Goal: Book appointment/travel/reservation

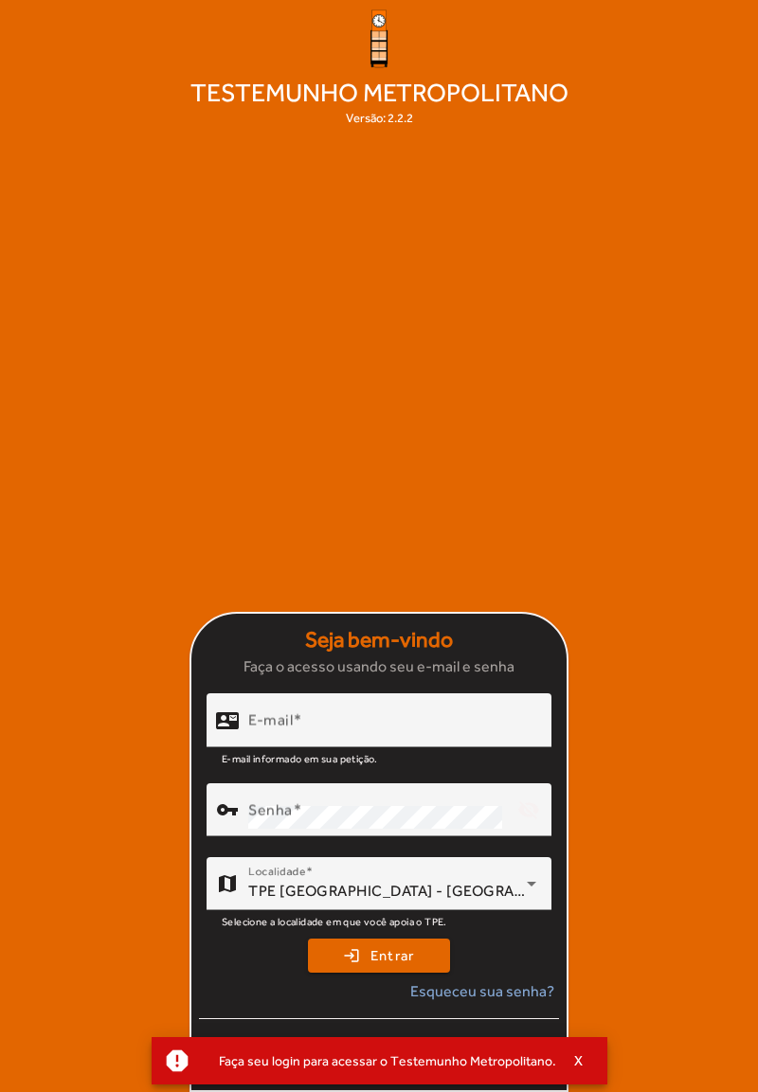
click at [285, 729] on mat-label "E-mail" at bounding box center [270, 720] width 45 height 18
click at [285, 740] on input "E-mail" at bounding box center [392, 728] width 288 height 23
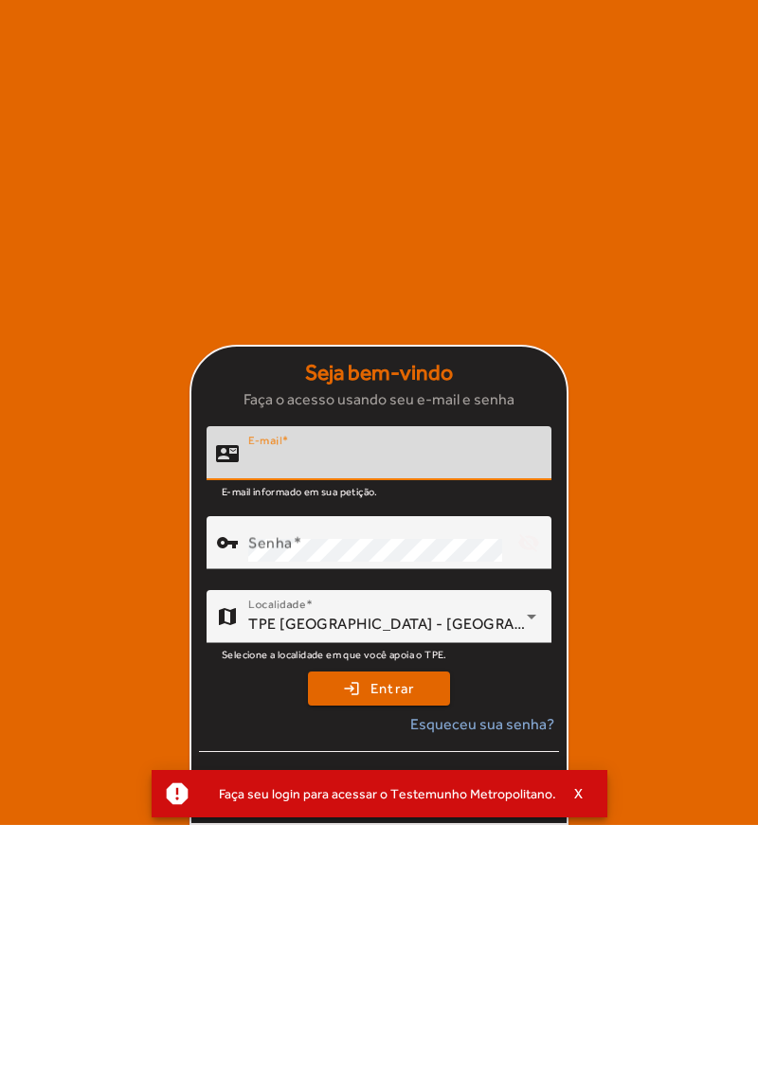
scroll to position [91, 0]
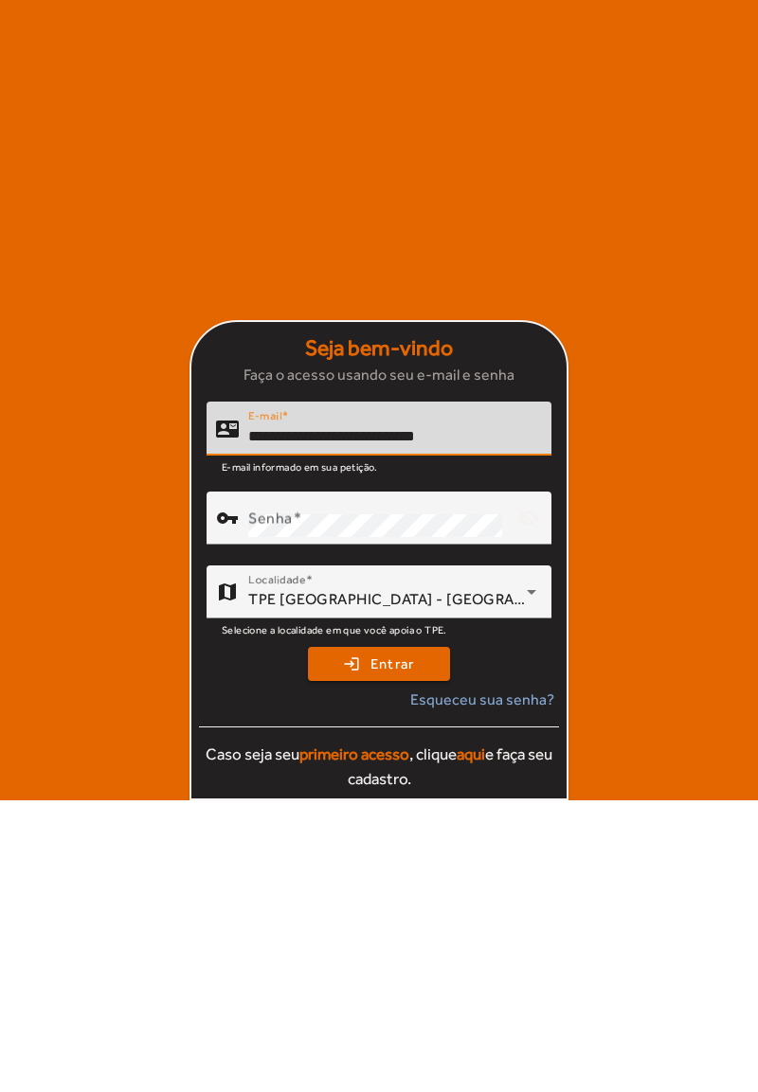
type input "**********"
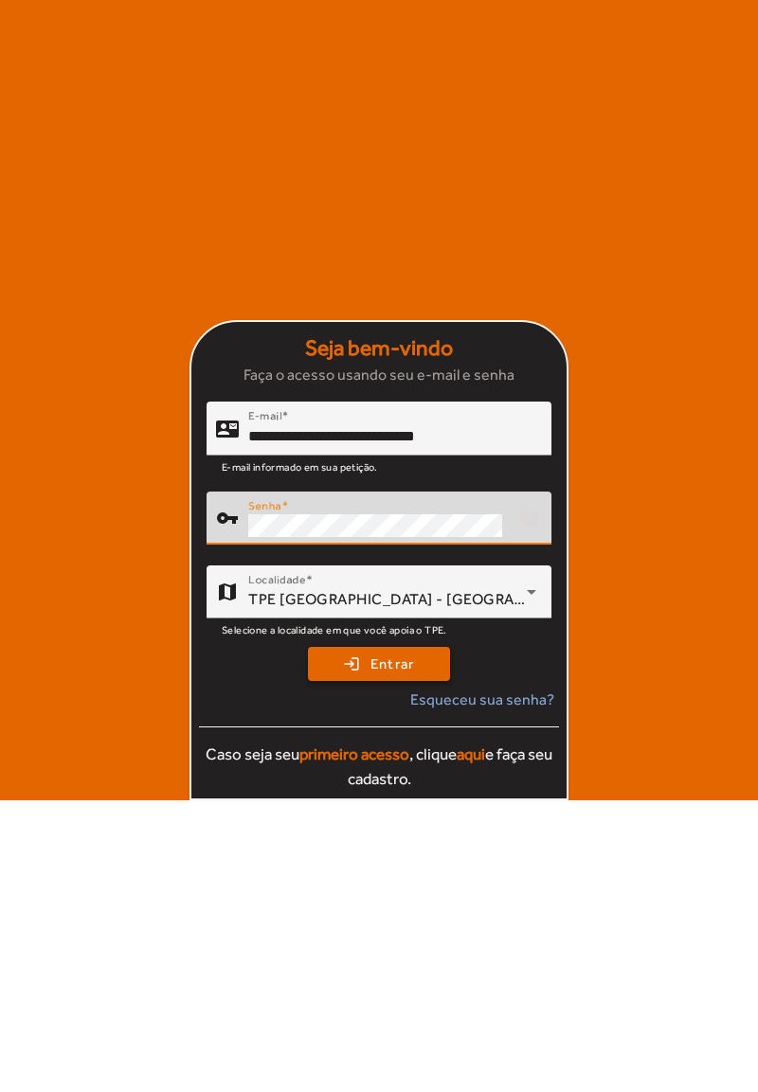
click at [355, 957] on span "submit" at bounding box center [379, 955] width 138 height 45
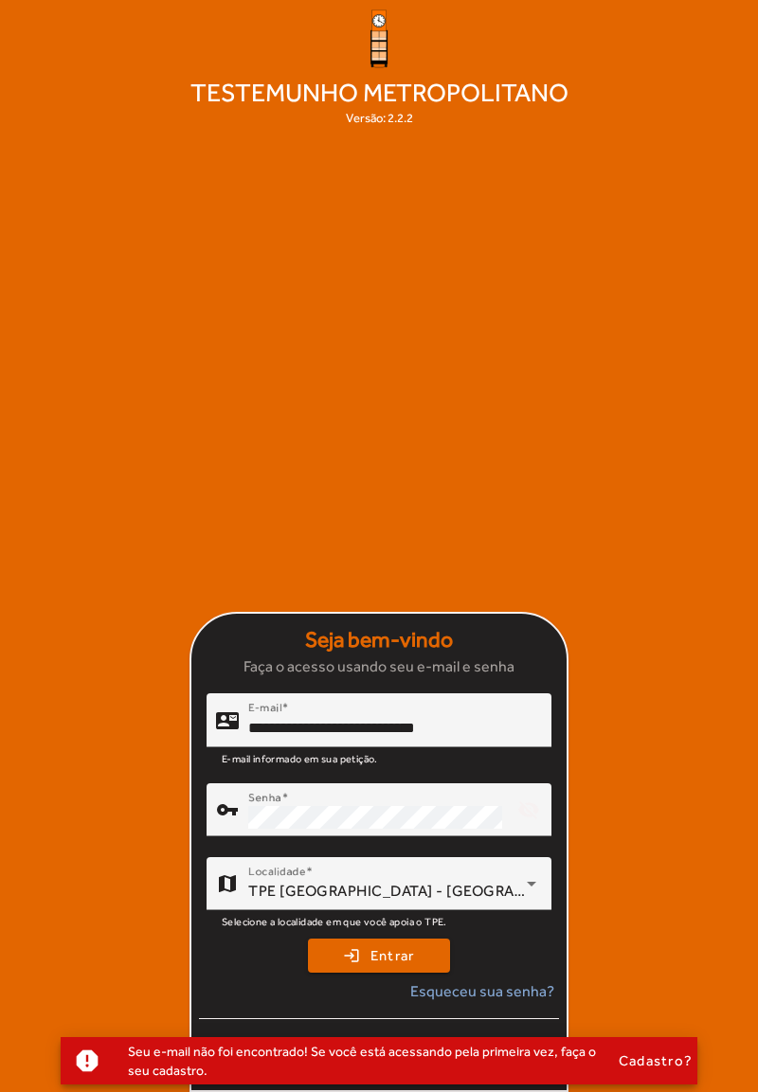
click at [356, 836] on div at bounding box center [378, 846] width 345 height 21
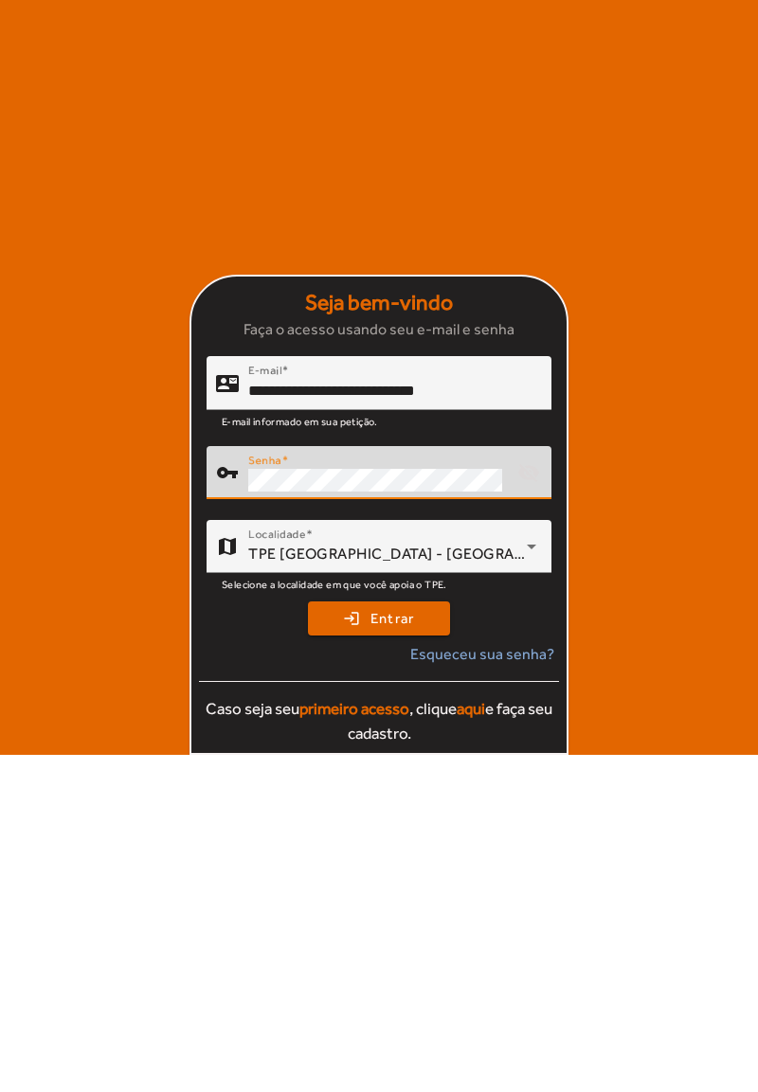
click at [364, 974] on mat-card-actions "login Entrar Esqueceu sua senha? Caso seja seu primeiro acesso , clique aqui e …" at bounding box center [378, 1010] width 375 height 159
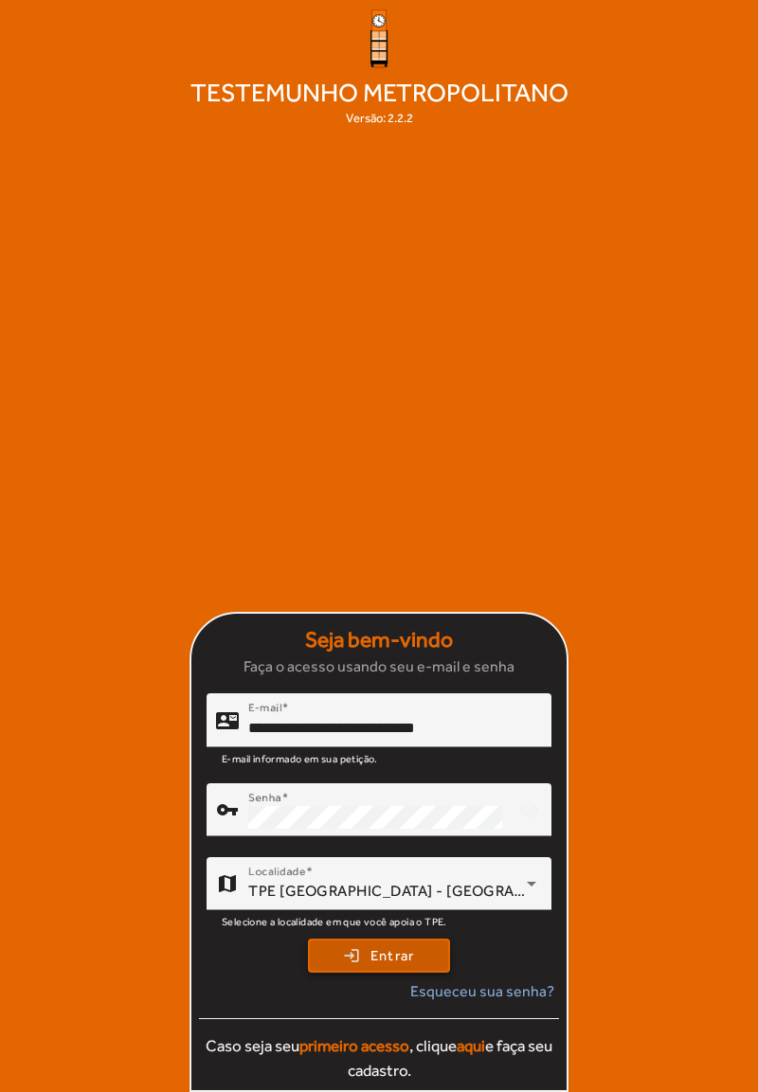
click at [363, 968] on span "submit" at bounding box center [379, 955] width 138 height 45
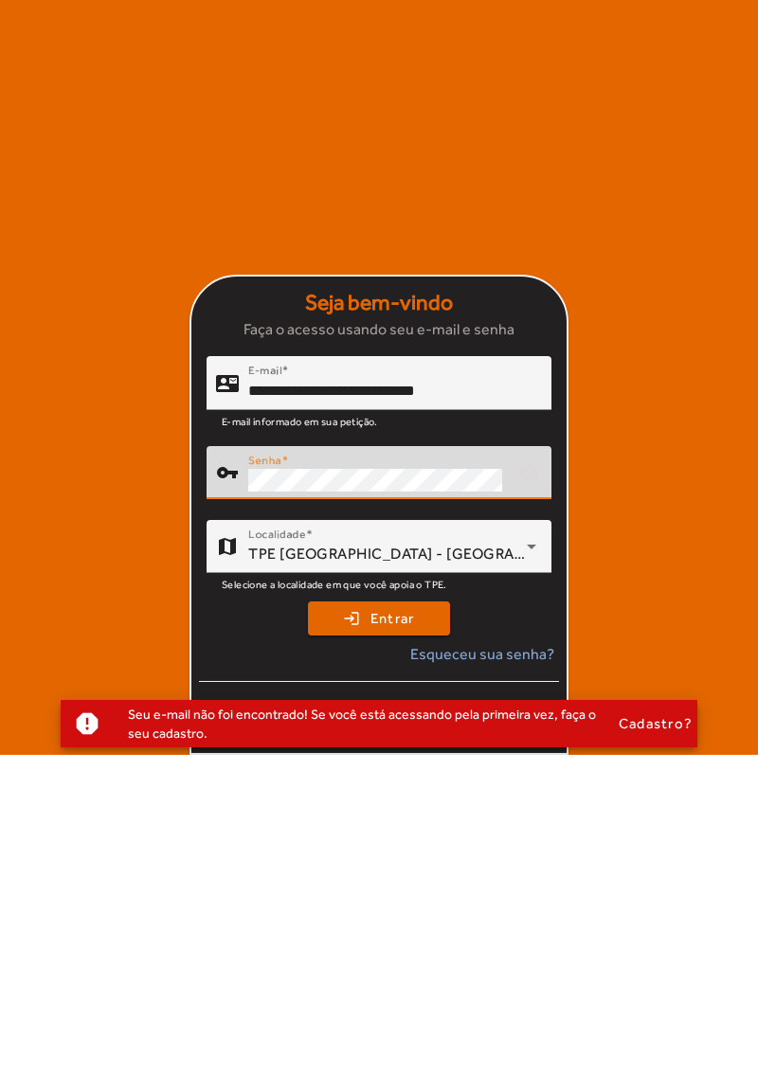
click at [346, 975] on mat-card-actions "login Entrar Esqueceu sua senha? Caso seja seu primeiro acesso , clique aqui e …" at bounding box center [378, 1010] width 375 height 159
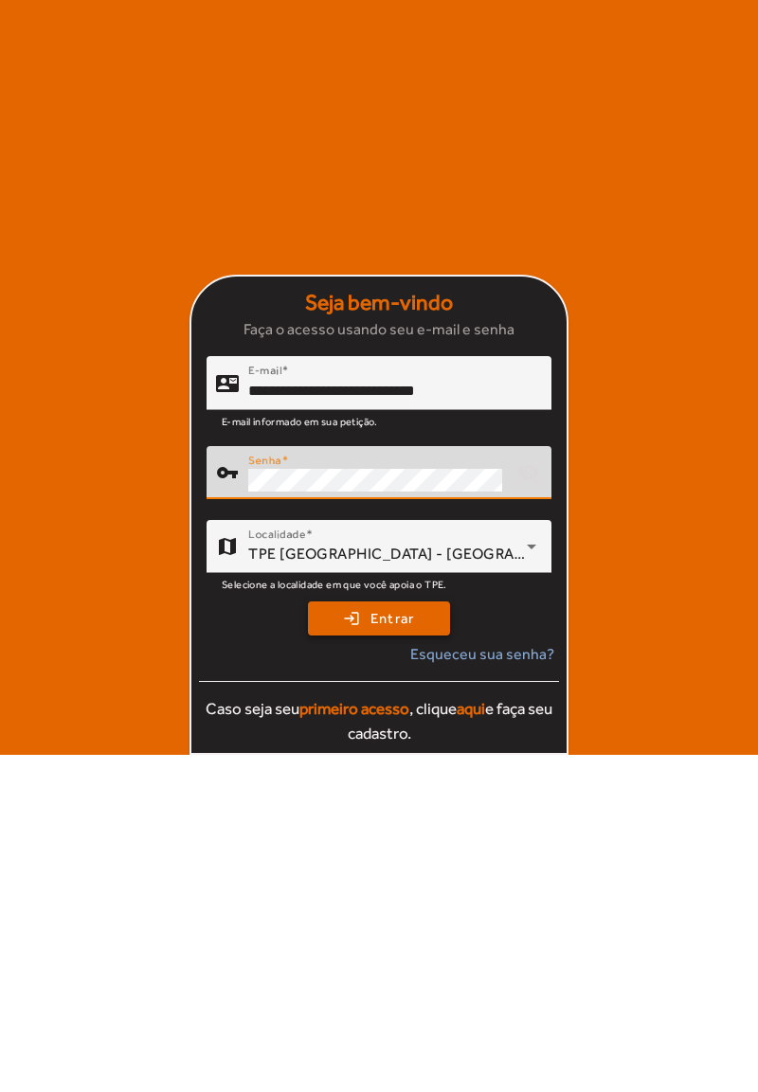
click at [348, 970] on span "submit" at bounding box center [379, 955] width 138 height 45
click at [395, 975] on mat-card-actions "login Entrar Esqueceu sua senha? Caso seja seu primeiro acesso , clique aqui e …" at bounding box center [378, 1010] width 375 height 159
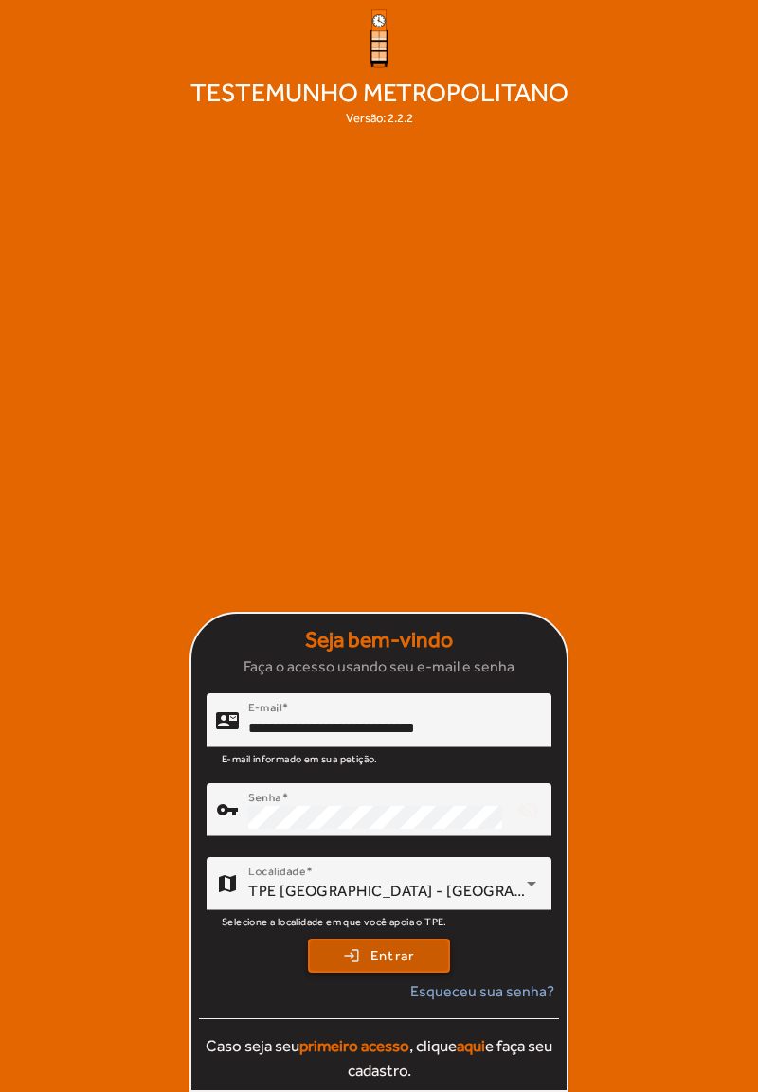
click at [392, 959] on span "Entrar" at bounding box center [392, 956] width 45 height 22
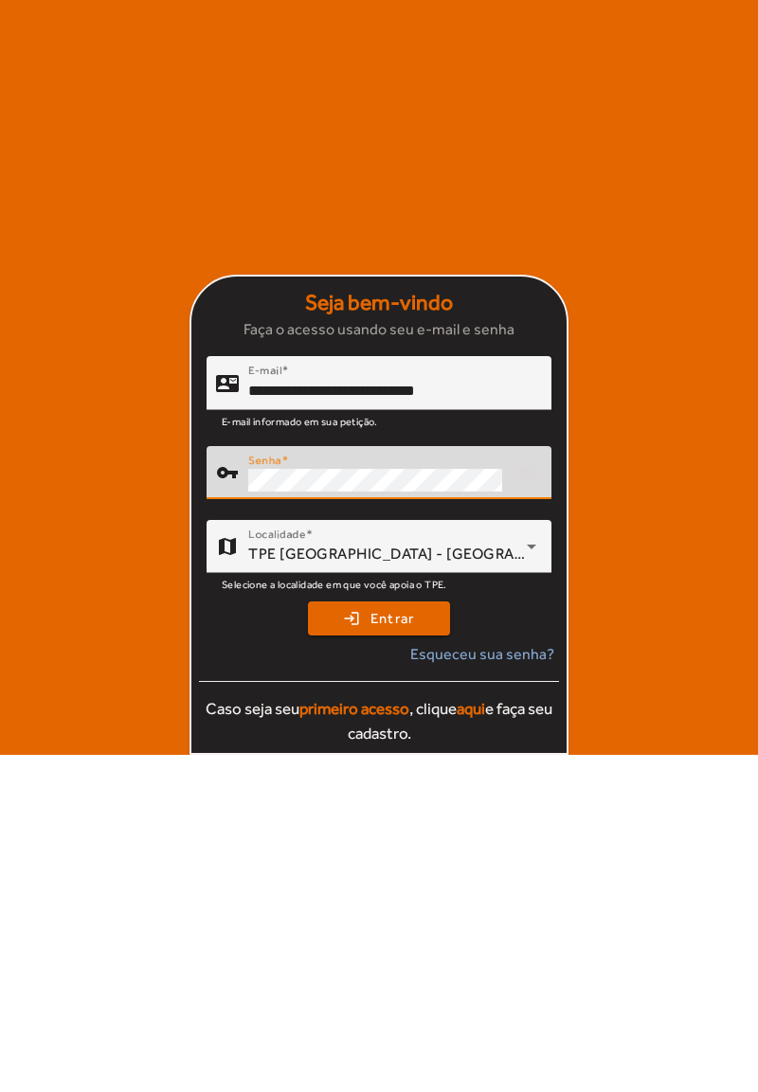
click at [403, 974] on mat-card-actions "login Entrar Esqueceu sua senha? Caso seja seu primeiro acesso , clique aqui e …" at bounding box center [378, 1010] width 375 height 159
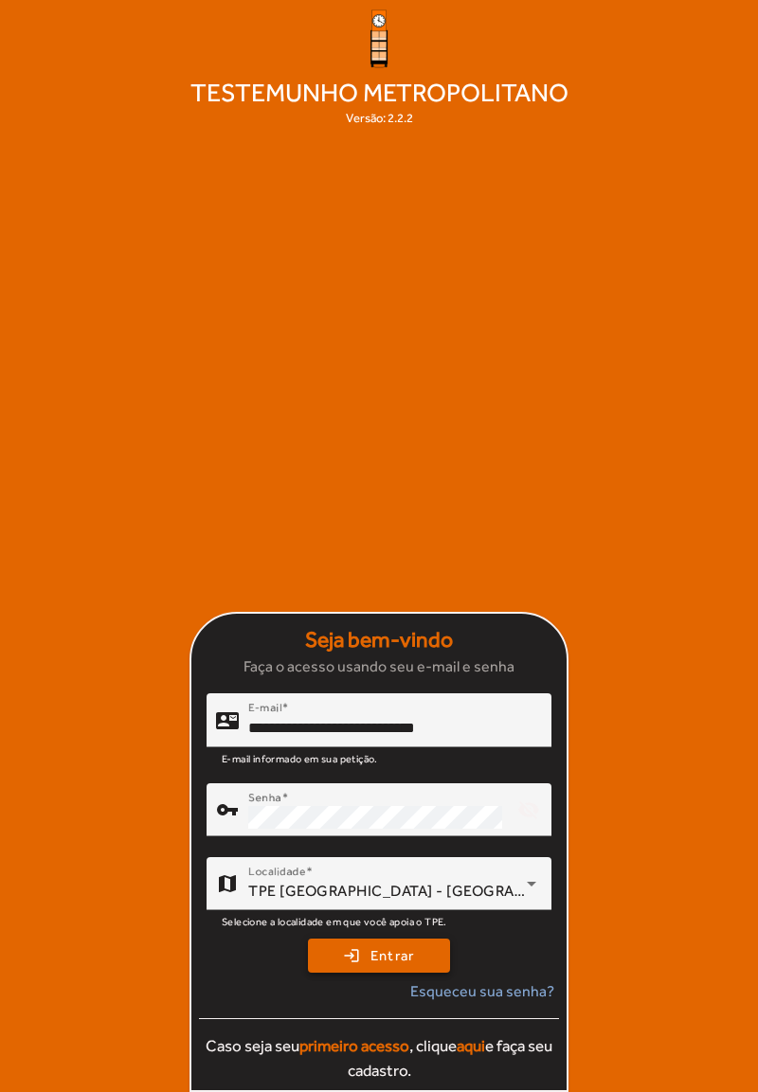
click at [403, 964] on span "Entrar" at bounding box center [392, 956] width 45 height 22
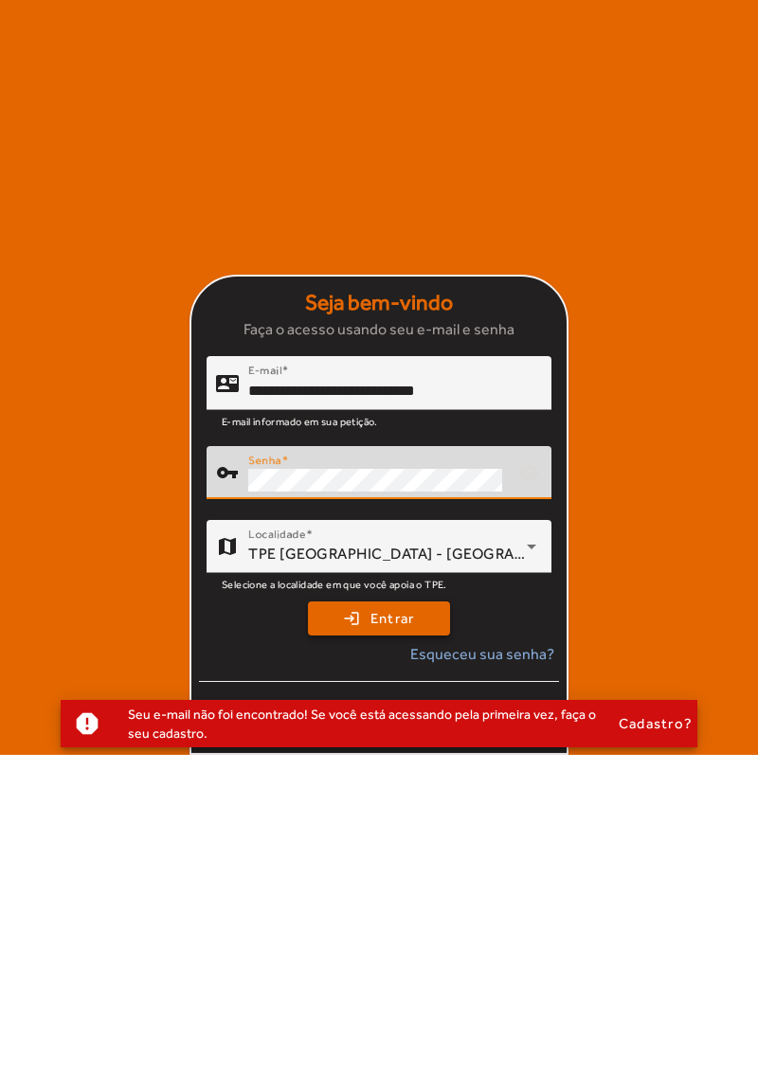
click at [407, 960] on span "Entrar" at bounding box center [392, 956] width 45 height 22
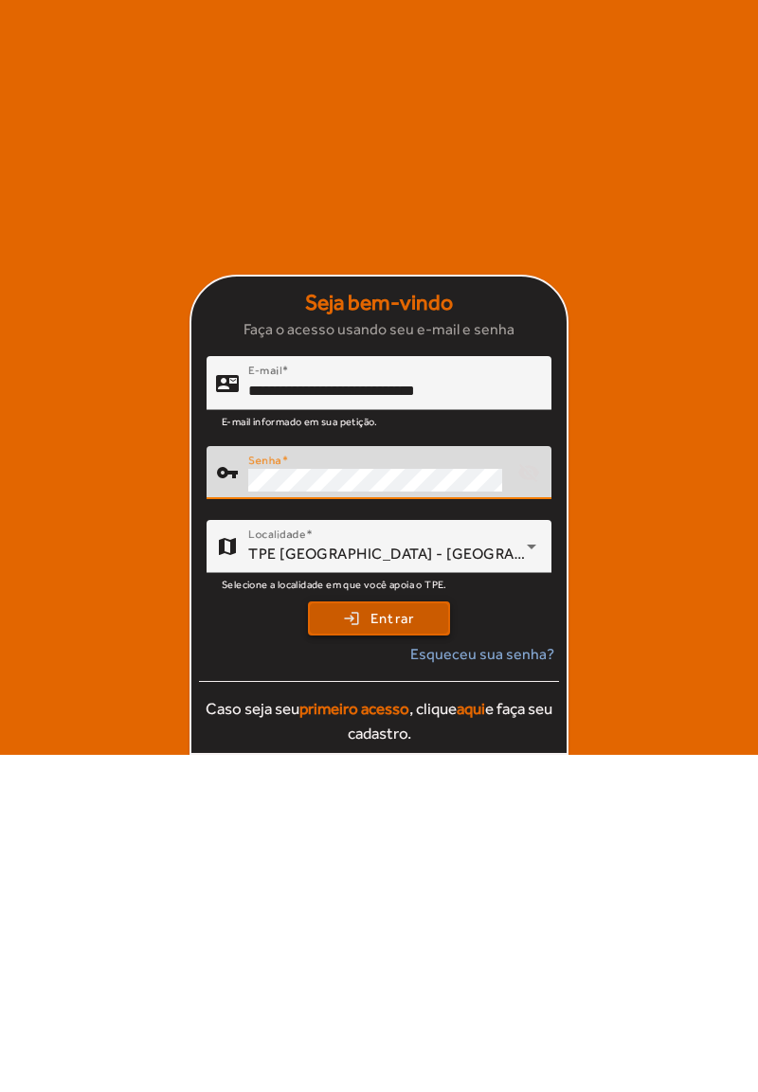
click at [417, 972] on button "login Entrar" at bounding box center [379, 956] width 142 height 34
click at [409, 970] on span "submit" at bounding box center [379, 955] width 138 height 45
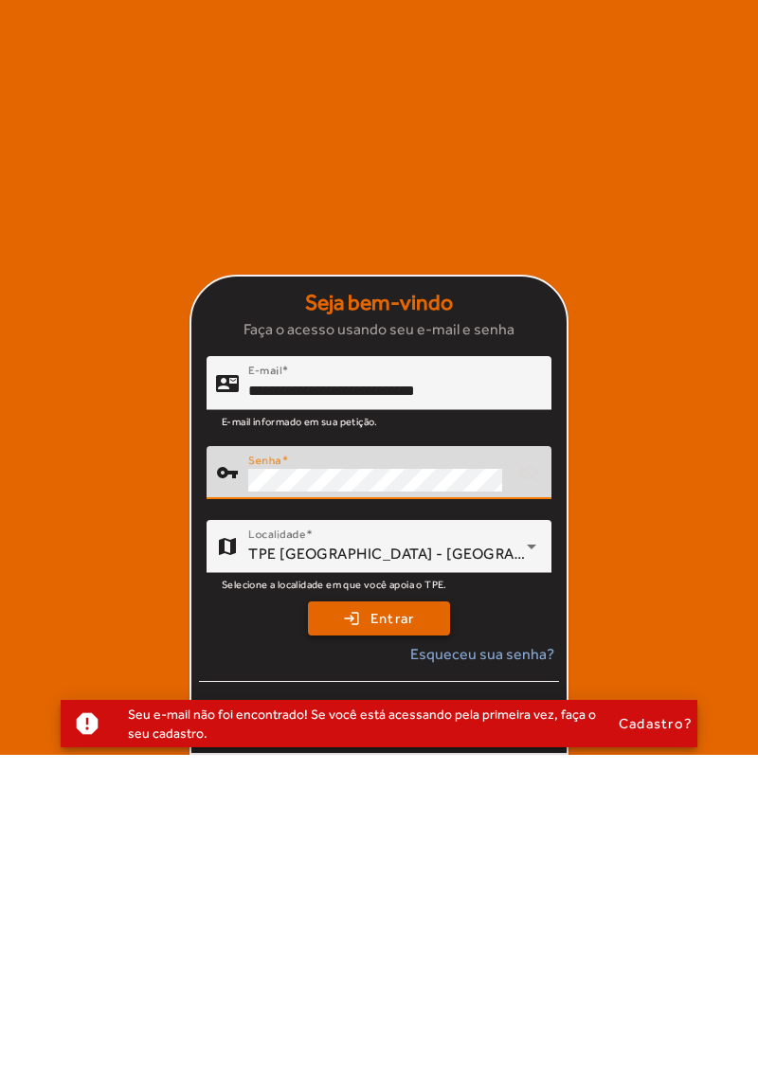
click at [418, 969] on span "submit" at bounding box center [379, 955] width 138 height 45
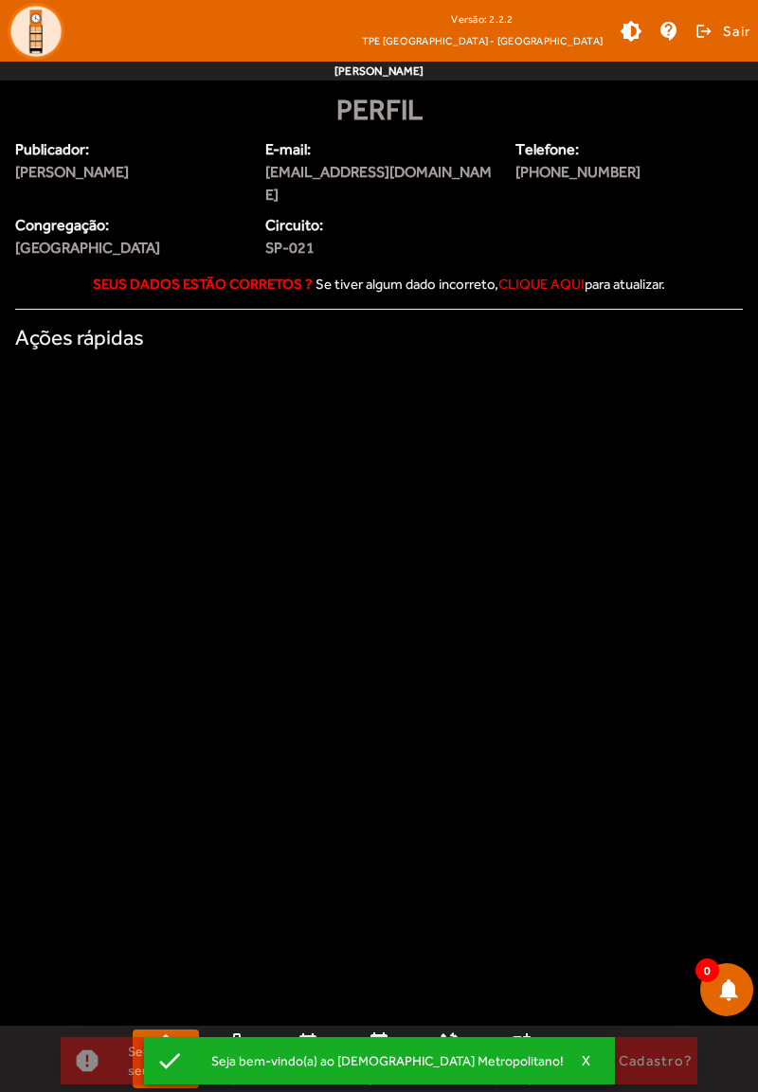
scroll to position [0, 0]
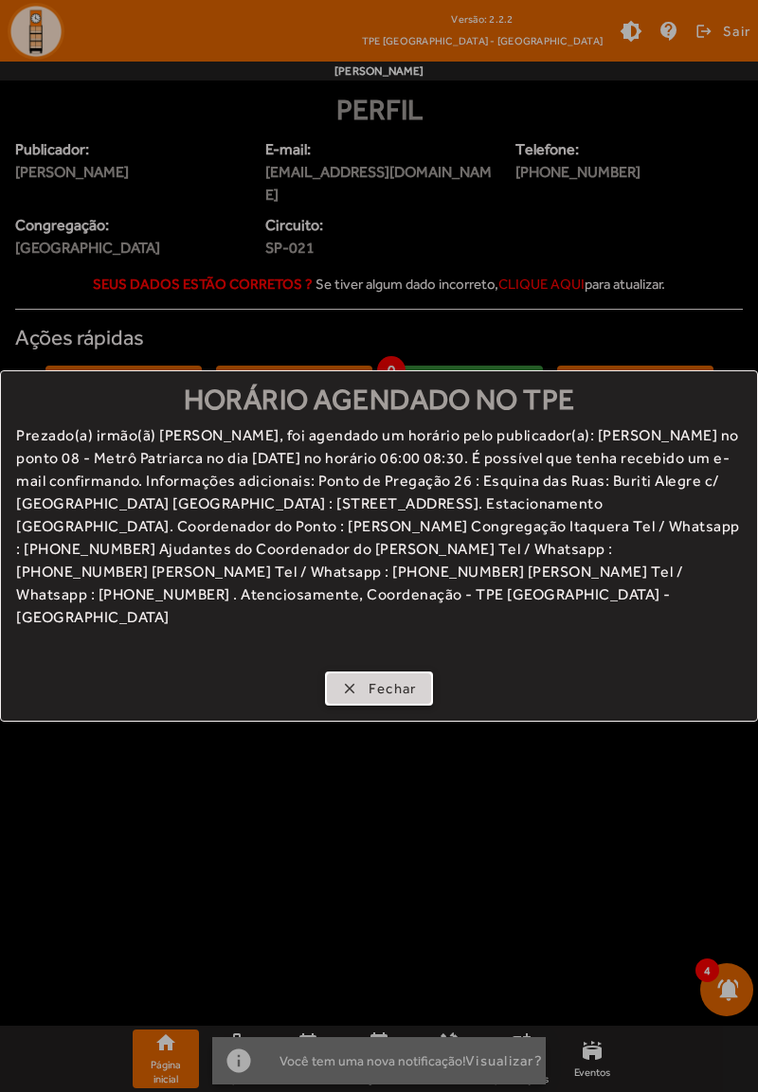
click at [390, 678] on span "Fechar" at bounding box center [392, 689] width 48 height 22
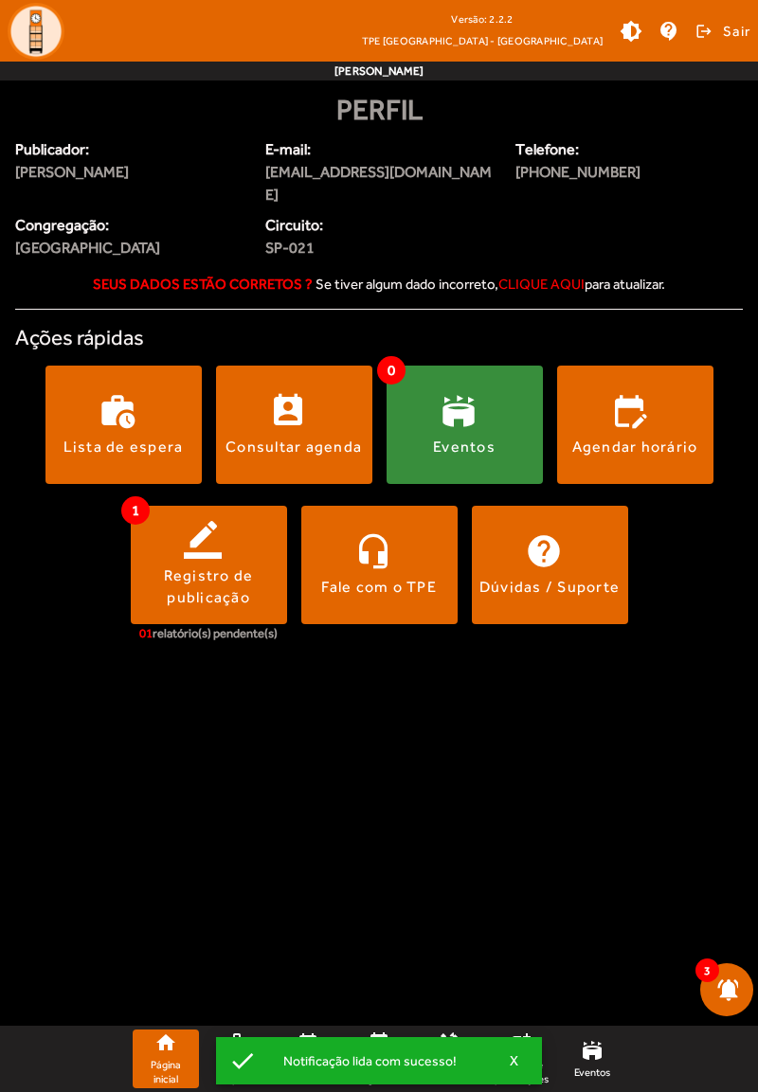
click at [655, 444] on div "Agendar horário" at bounding box center [635, 447] width 126 height 21
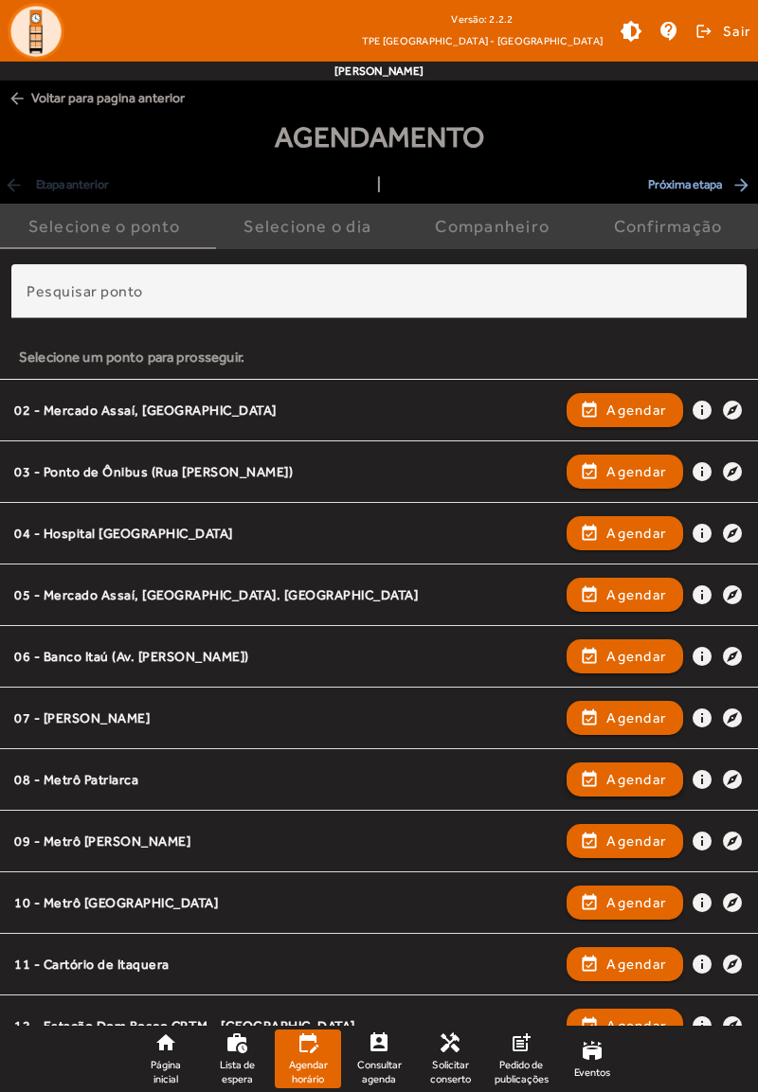
click at [620, 784] on span "Agendar" at bounding box center [636, 779] width 60 height 23
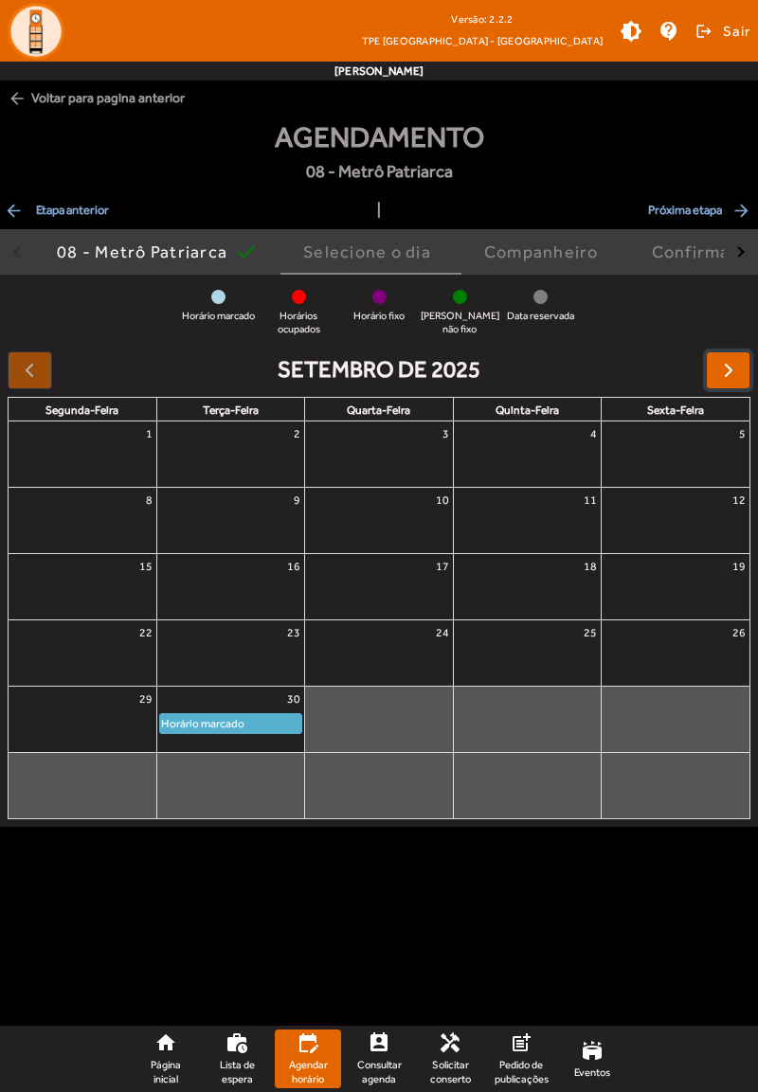
click at [711, 383] on button "button" at bounding box center [728, 370] width 45 height 38
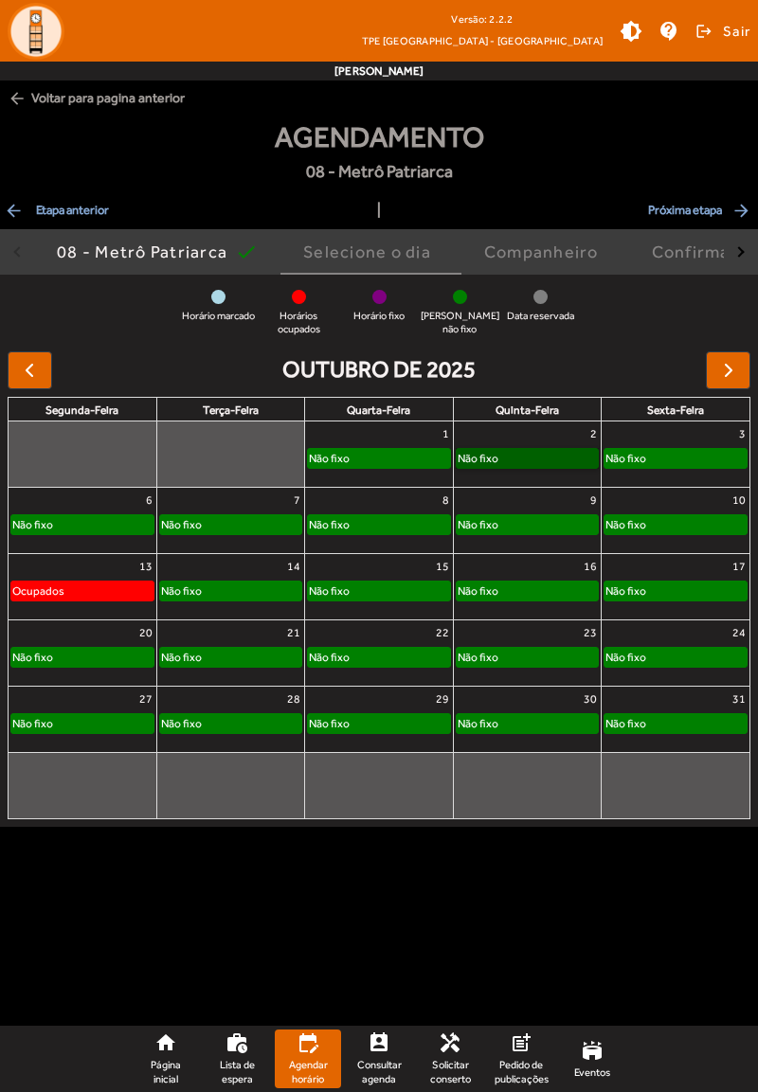
click at [510, 465] on link "Não fixo" at bounding box center [527, 458] width 143 height 21
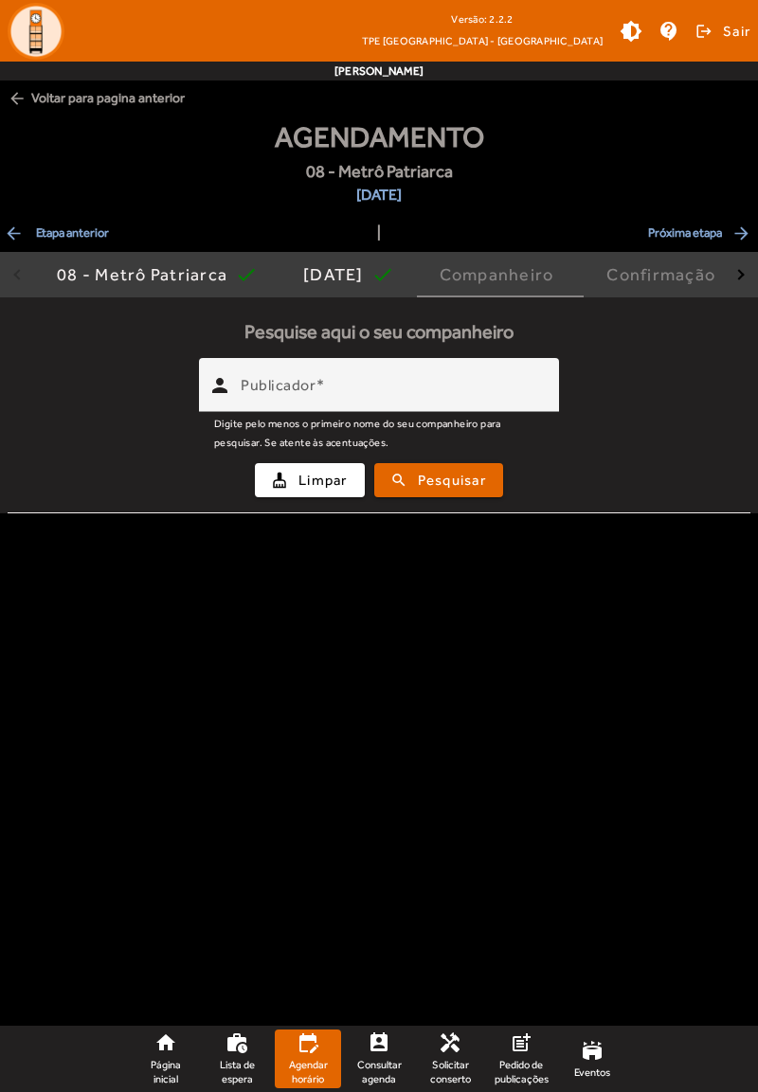
click at [495, 400] on input "Publicador" at bounding box center [392, 393] width 303 height 23
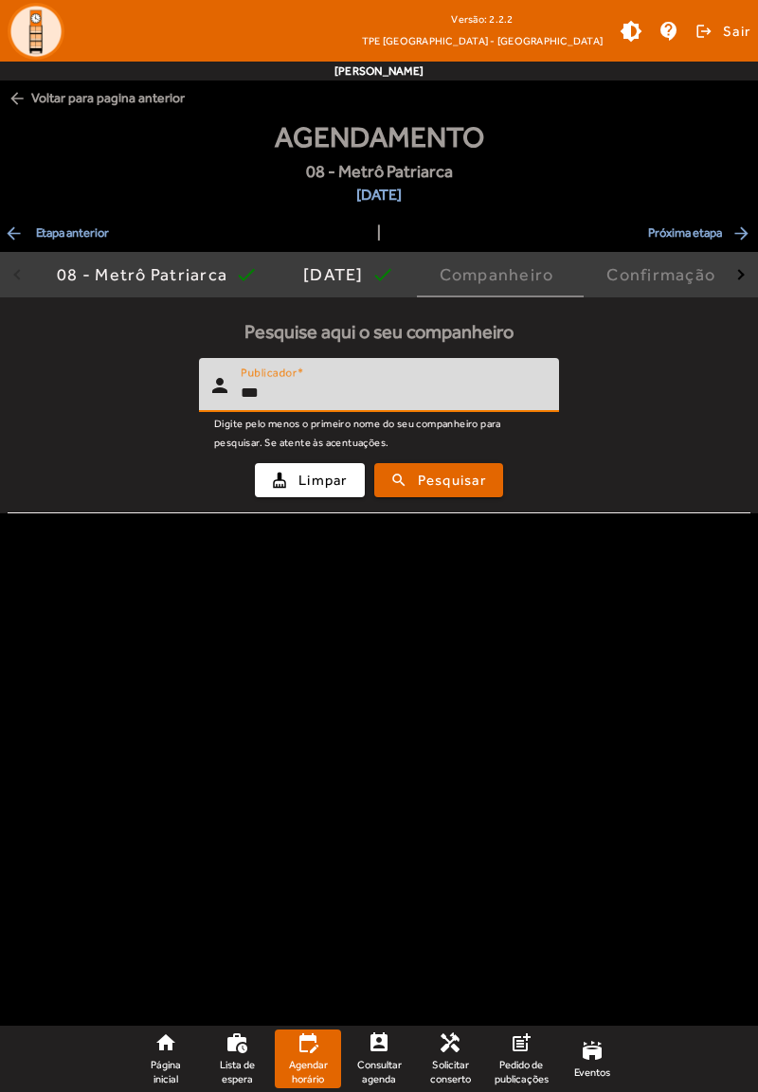
type input "***"
click at [448, 493] on span "submit" at bounding box center [438, 480] width 125 height 45
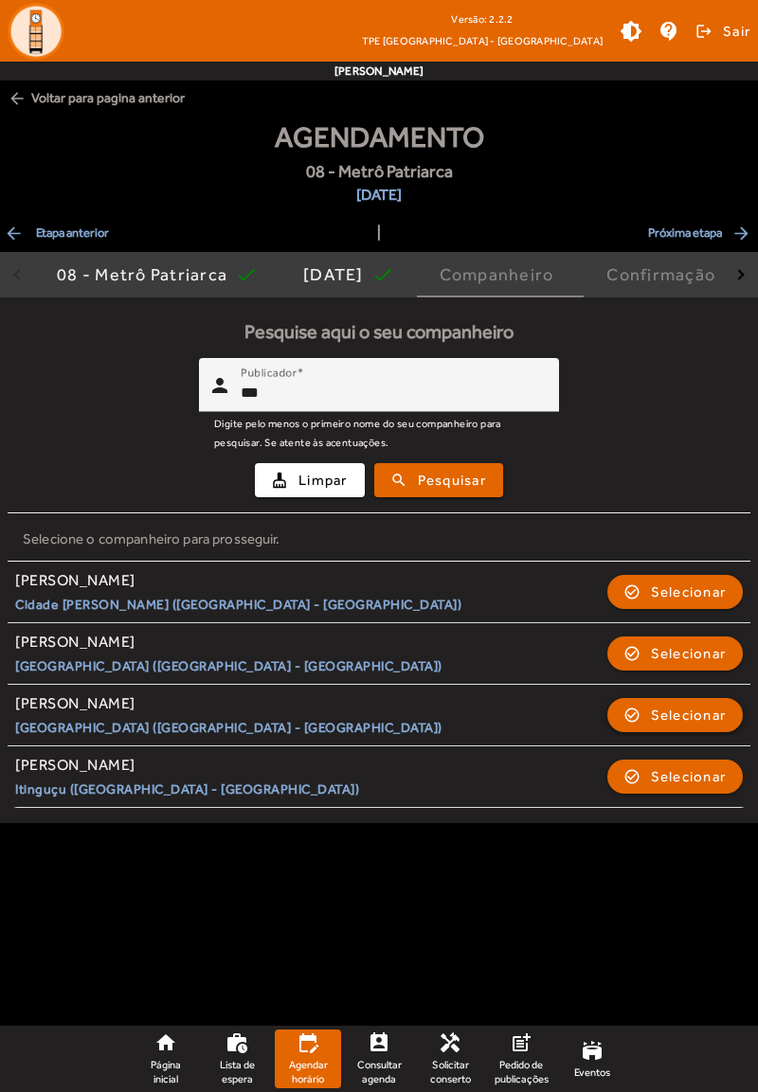
click at [671, 727] on span "button" at bounding box center [675, 714] width 133 height 45
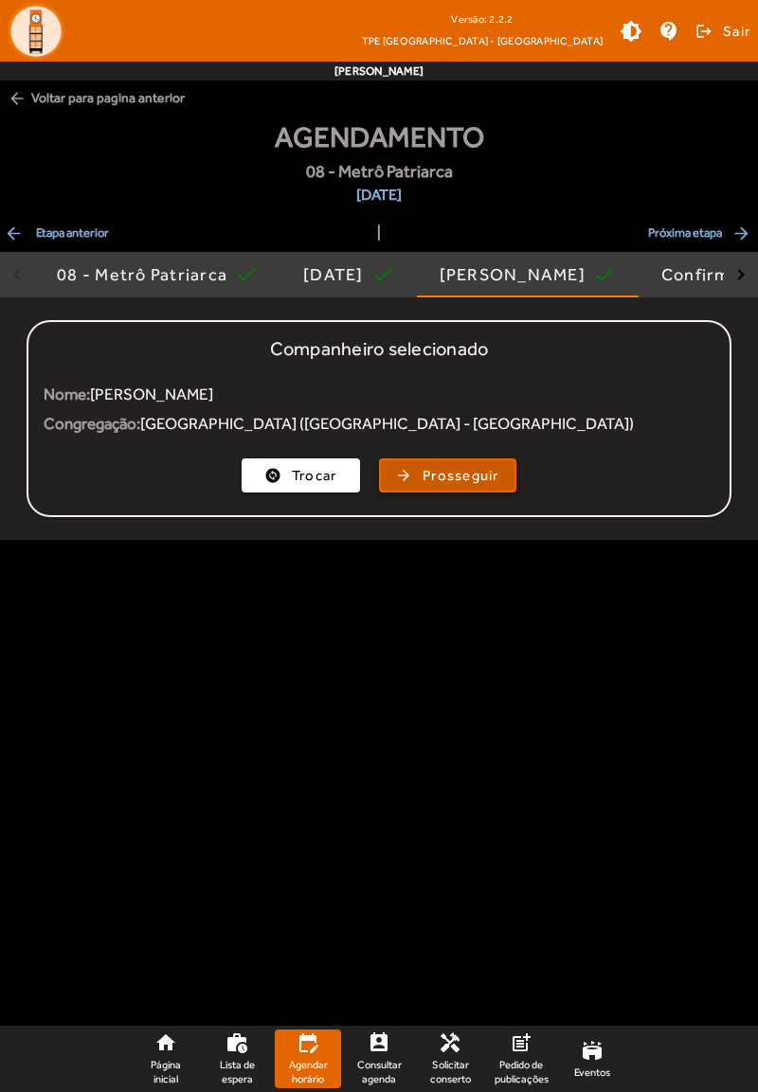
click at [426, 492] on button "arrow_forward Prosseguir" at bounding box center [447, 475] width 137 height 34
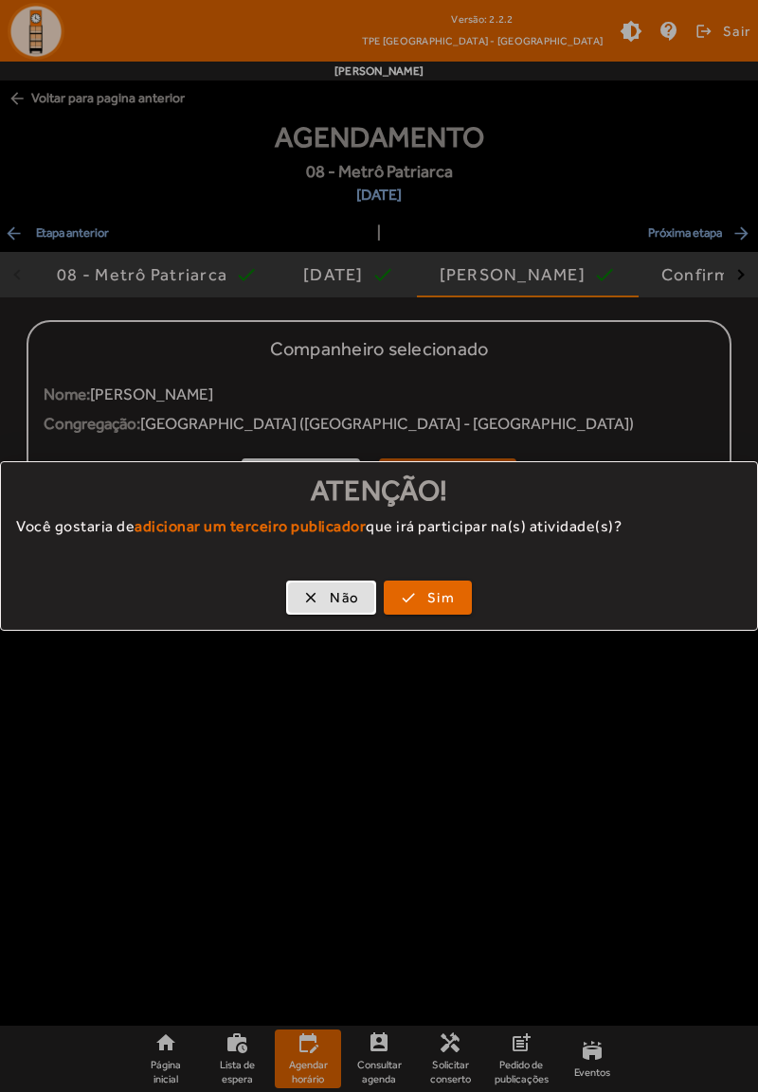
click at [330, 604] on span "Não" at bounding box center [344, 598] width 29 height 22
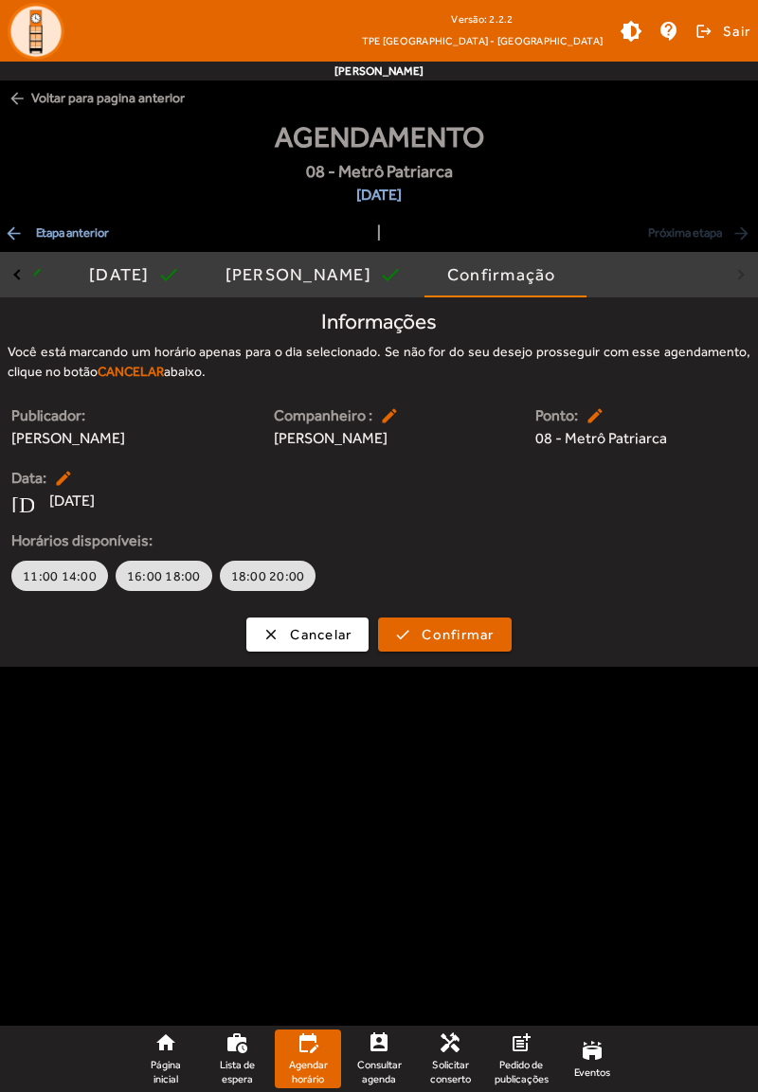
click at [61, 591] on button "11:00 14:00" at bounding box center [59, 576] width 97 height 30
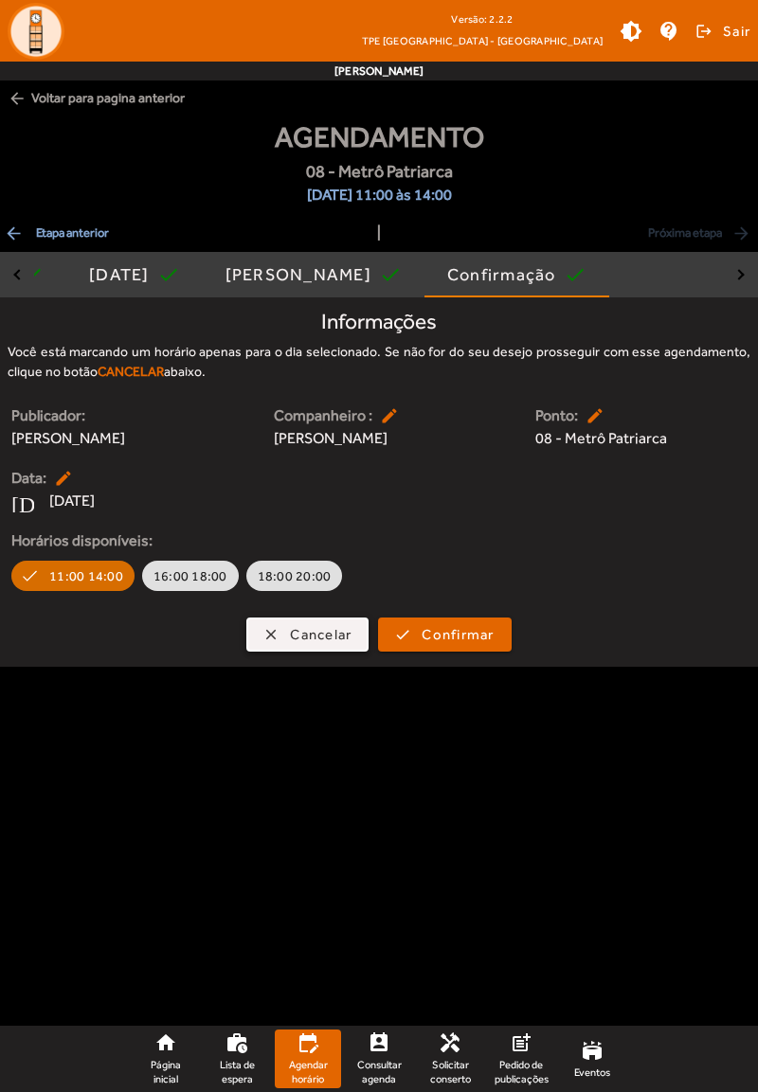
click at [313, 646] on span "Cancelar" at bounding box center [321, 635] width 62 height 22
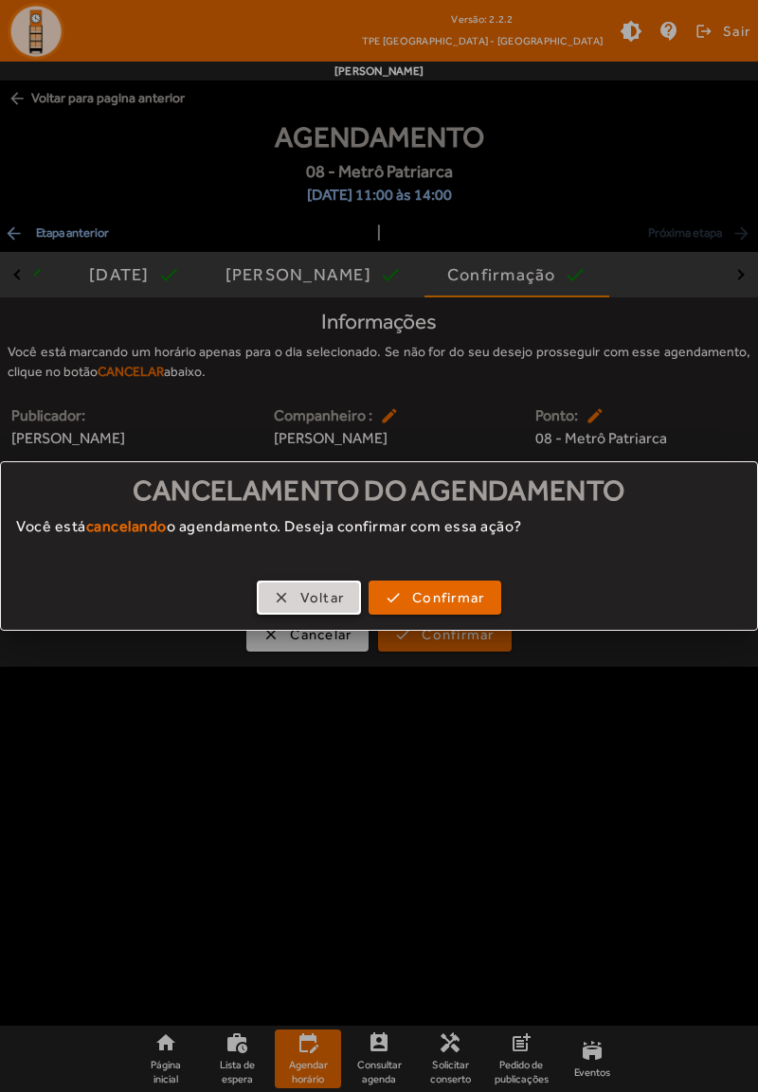
click at [290, 601] on span "button" at bounding box center [309, 597] width 101 height 45
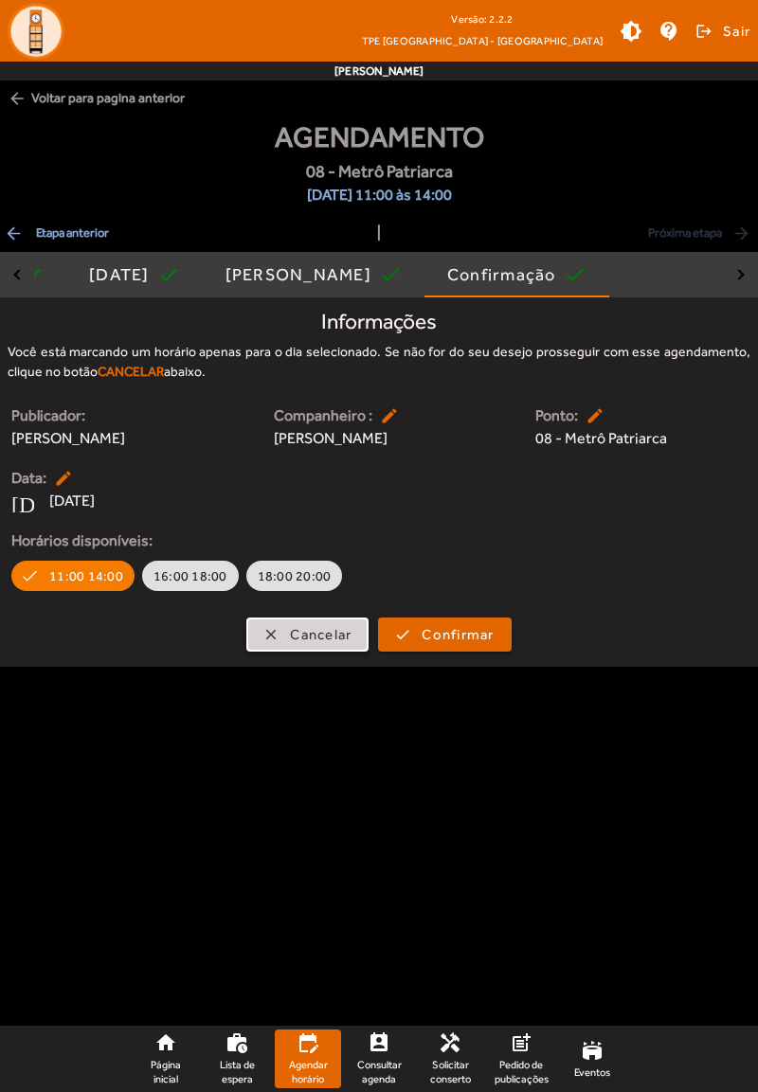
click at [305, 657] on span "button" at bounding box center [307, 634] width 118 height 45
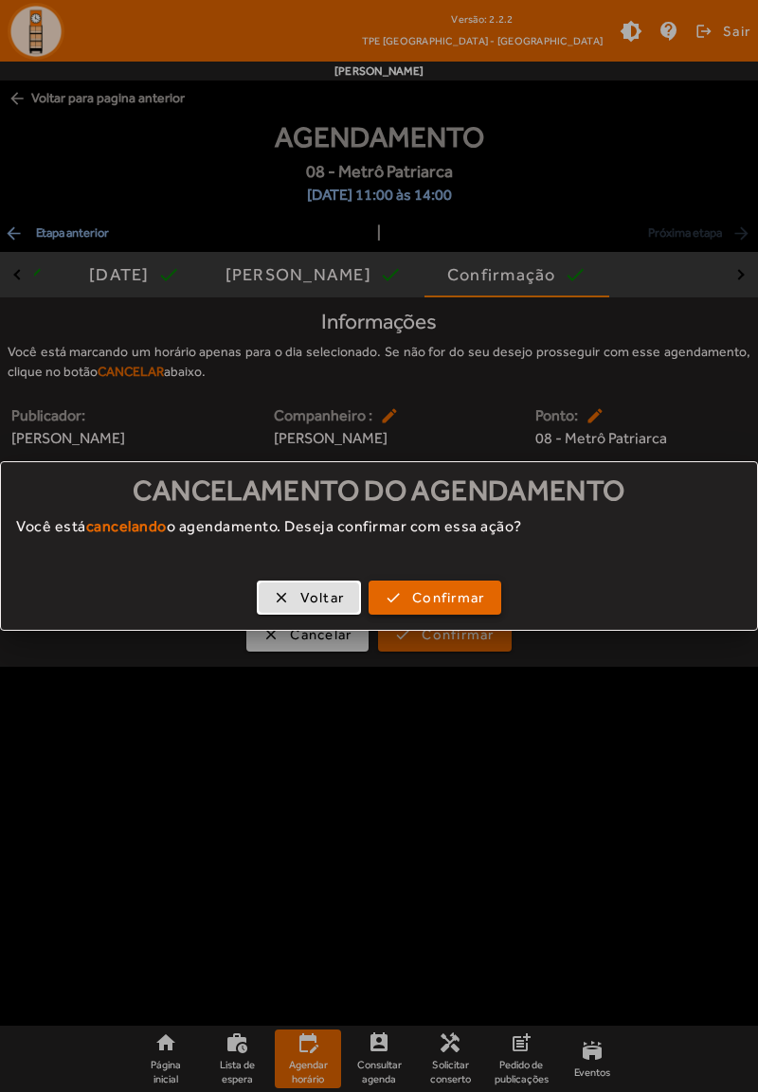
click at [455, 601] on span "Confirmar" at bounding box center [448, 598] width 72 height 22
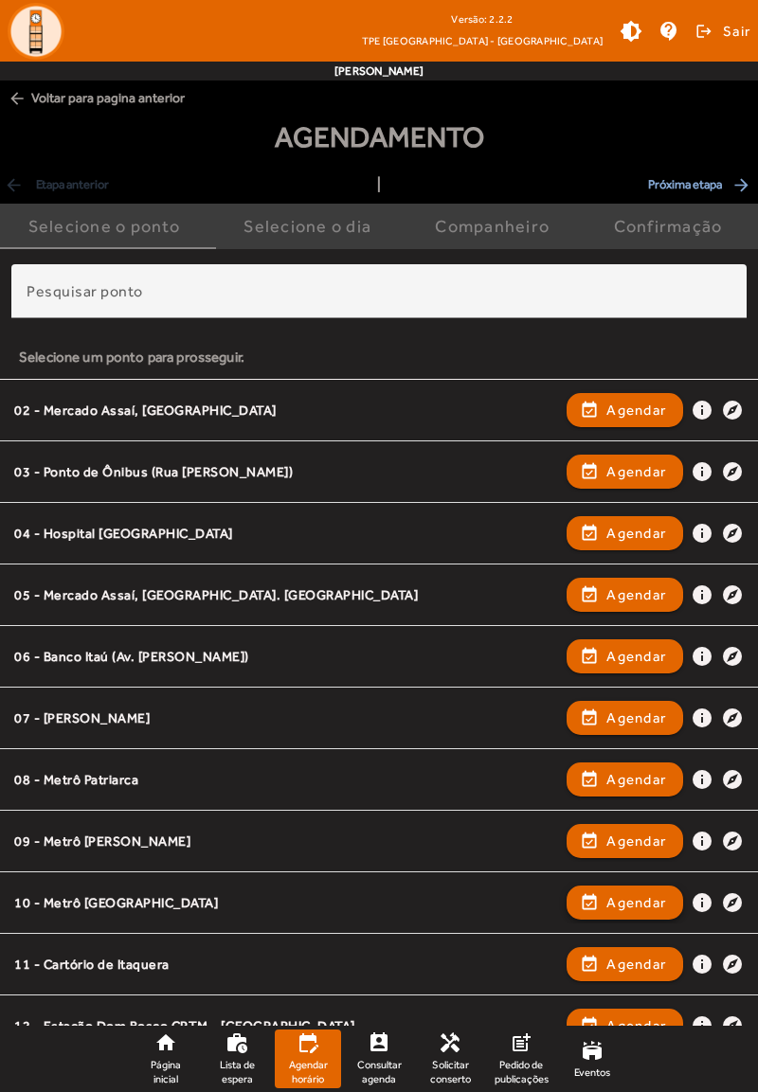
click at [631, 908] on span "Agendar" at bounding box center [636, 902] width 60 height 23
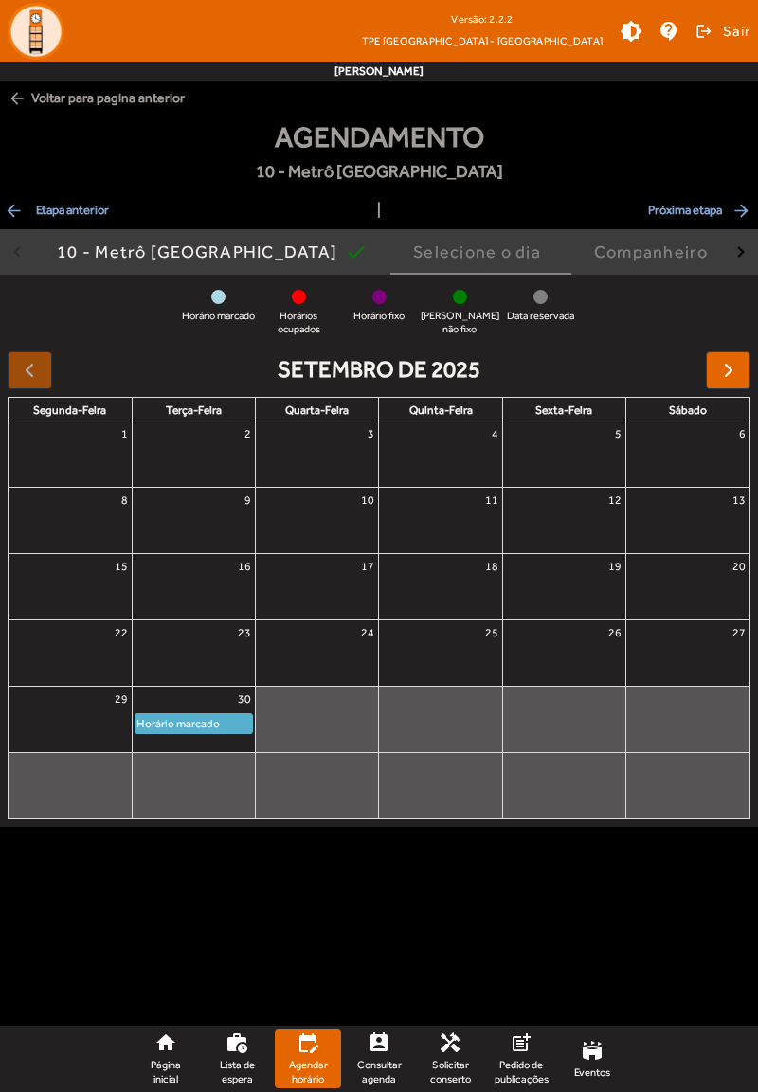
click at [707, 388] on div at bounding box center [728, 370] width 45 height 38
click at [715, 377] on button "button" at bounding box center [728, 370] width 45 height 38
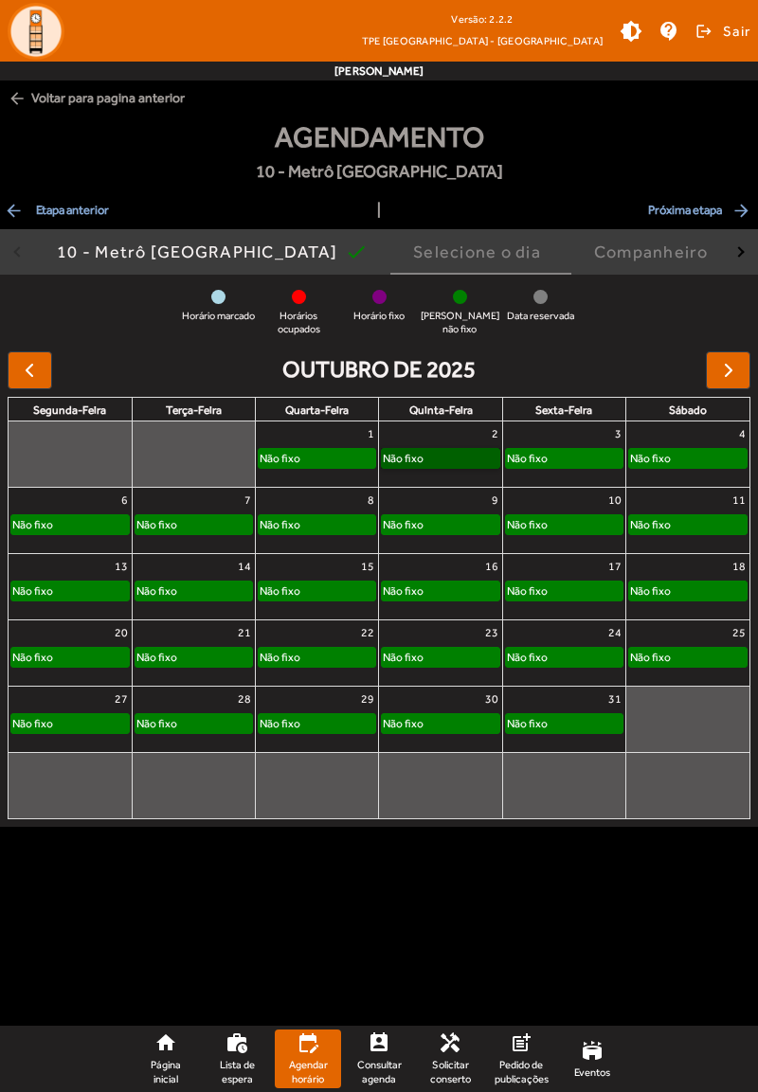
click at [444, 463] on link "Não fixo" at bounding box center [440, 458] width 118 height 21
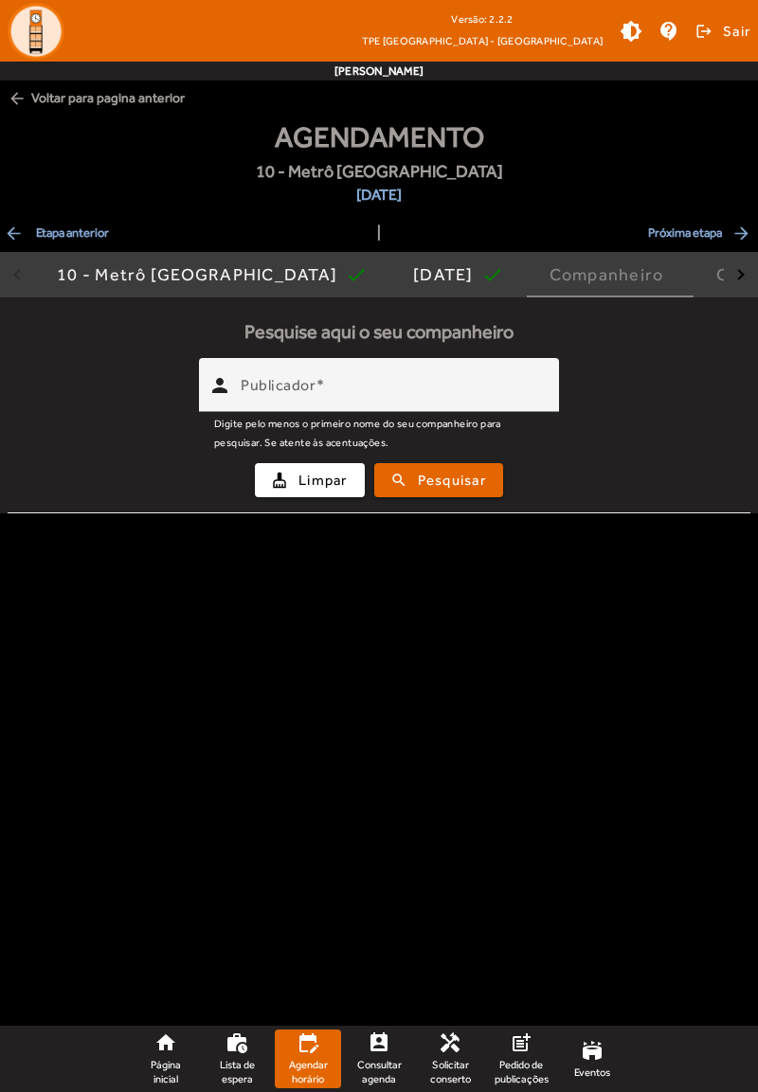
click at [506, 386] on input "Publicador" at bounding box center [392, 393] width 303 height 23
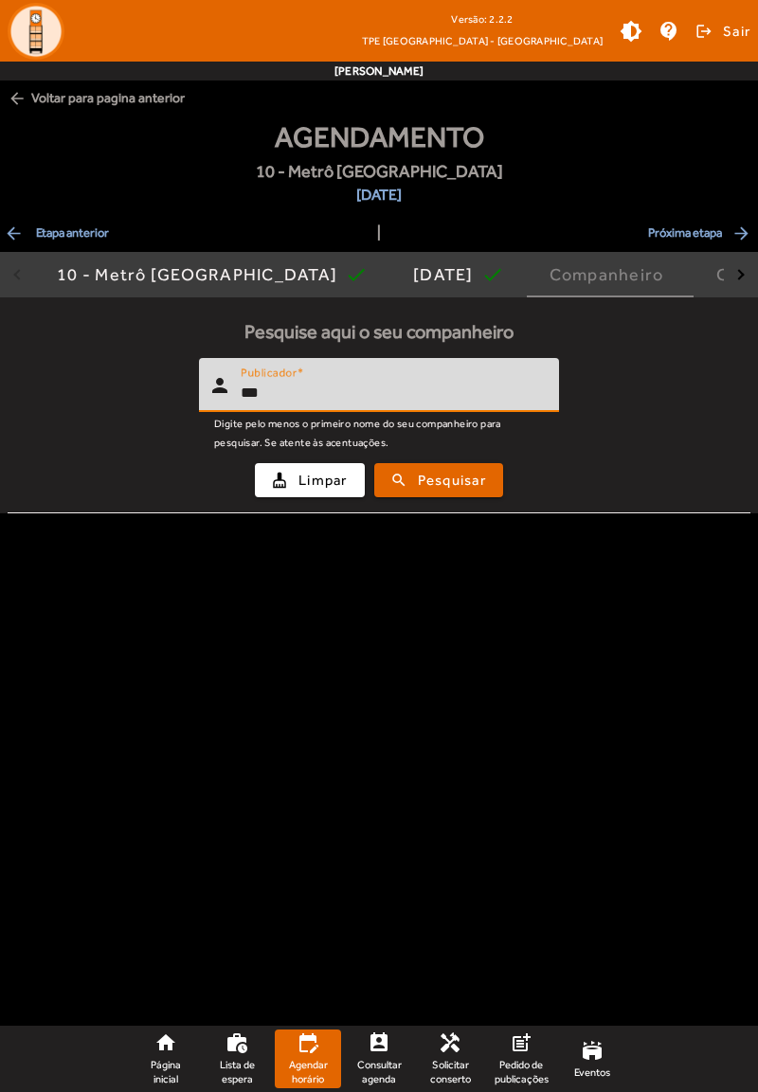
type input "***"
click at [477, 481] on span "Pesquisar" at bounding box center [452, 481] width 68 height 22
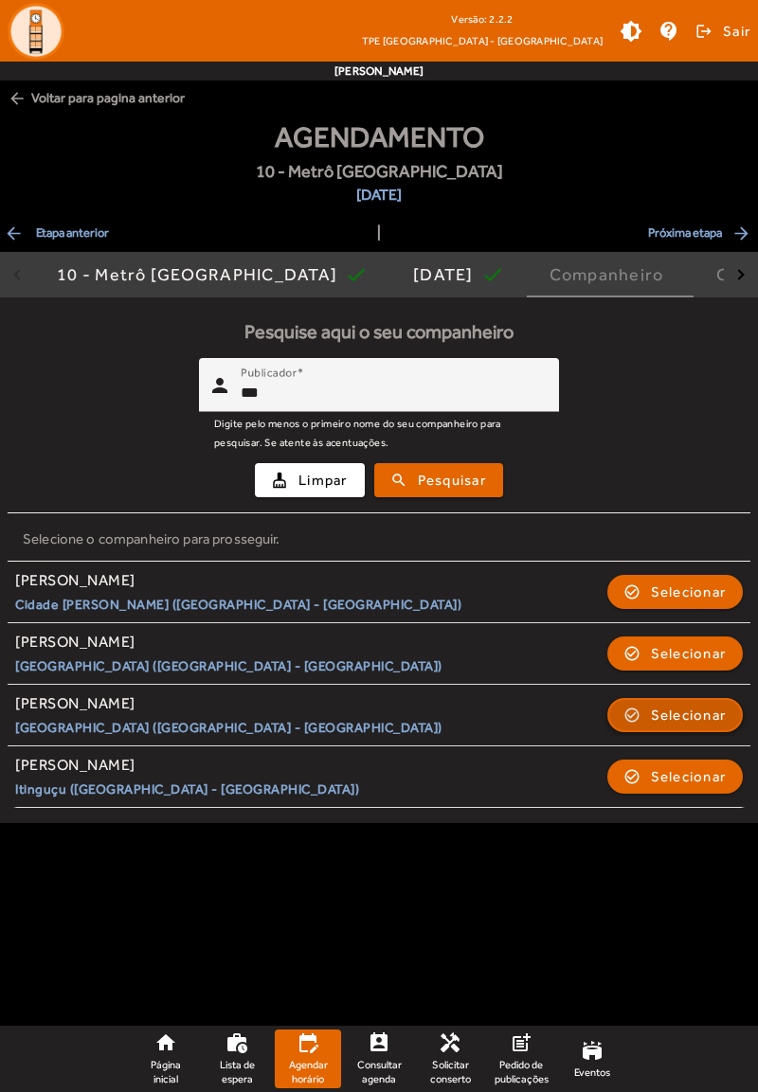
click at [684, 726] on span "button" at bounding box center [675, 714] width 133 height 45
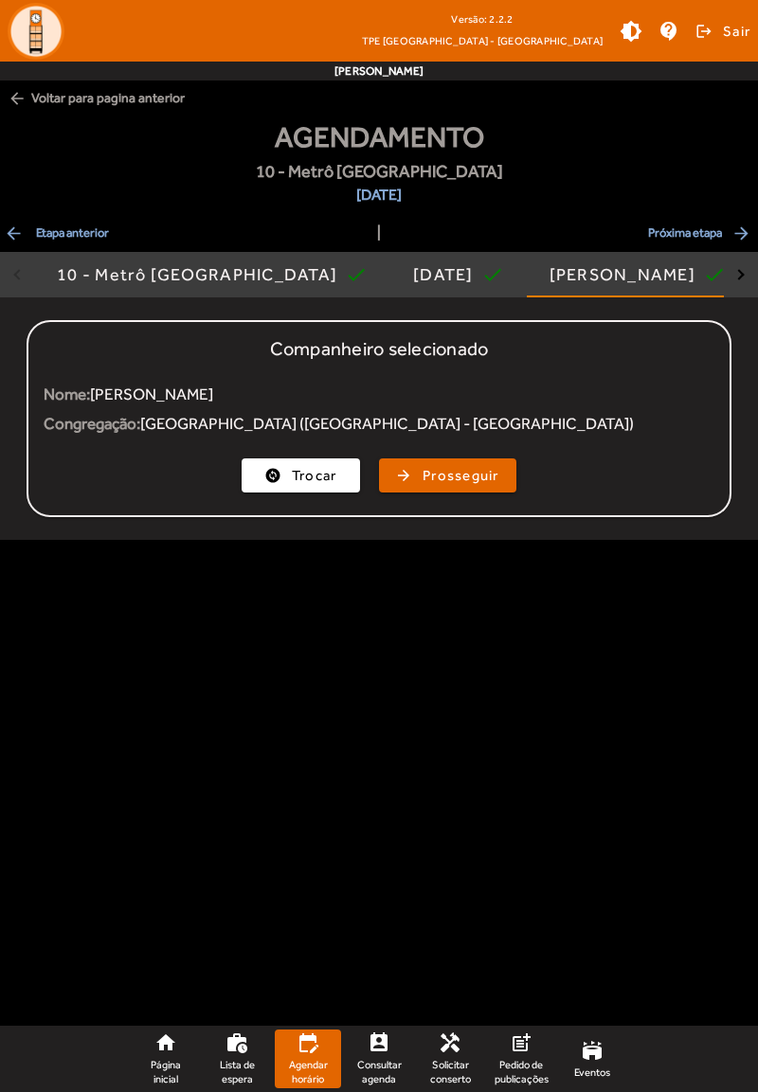
click at [440, 509] on mat-card "Companheiro selecionado Nome: Izabela Soares Sobrinho Congregação: Jardim Maril…" at bounding box center [380, 418] width 706 height 197
click at [440, 487] on span "button" at bounding box center [448, 475] width 134 height 45
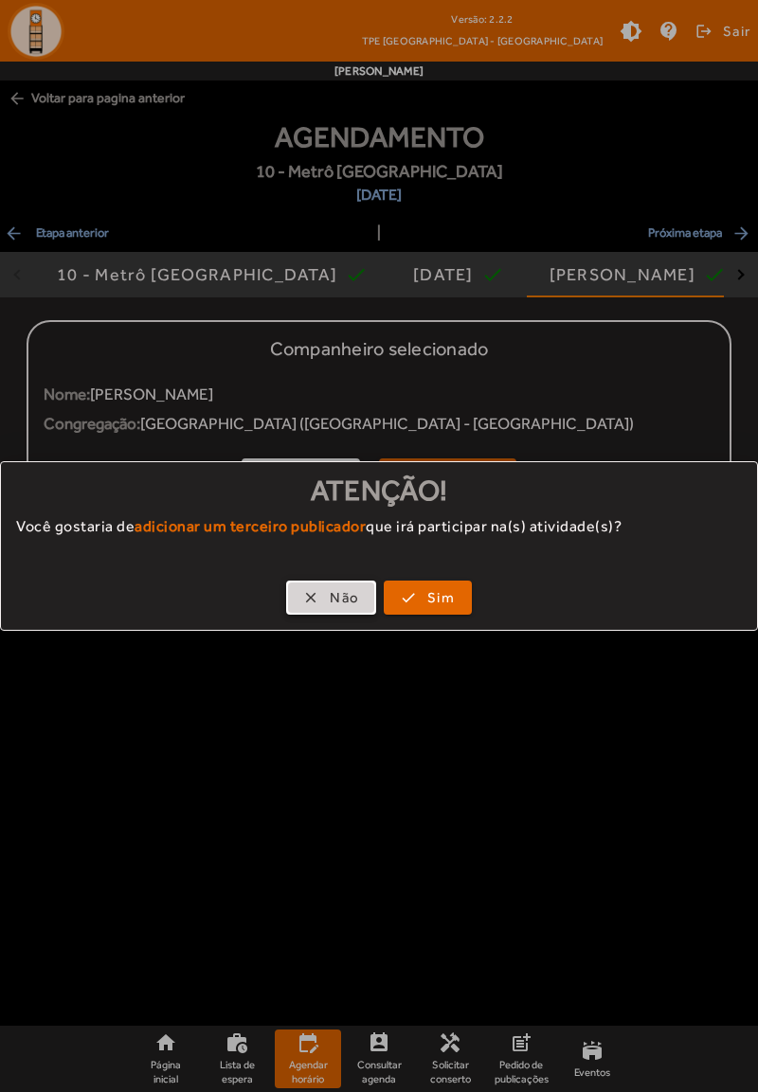
click at [328, 599] on span "button" at bounding box center [331, 597] width 86 height 45
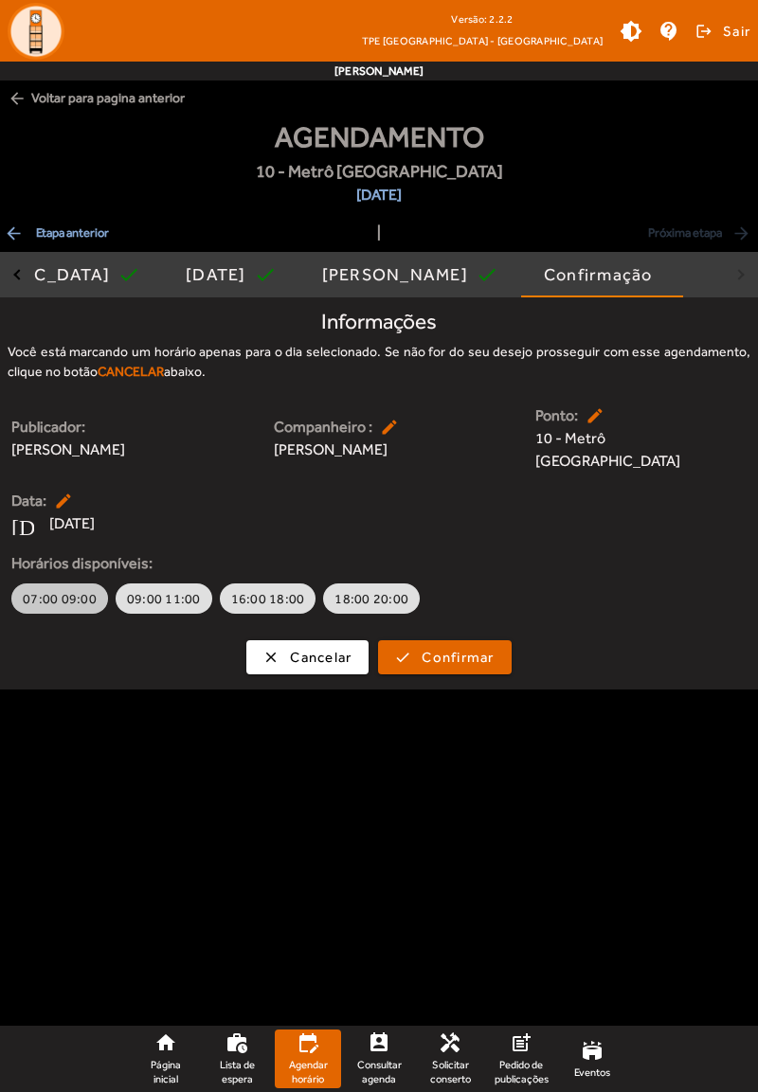
click at [38, 611] on button "07:00 09:00" at bounding box center [59, 598] width 97 height 30
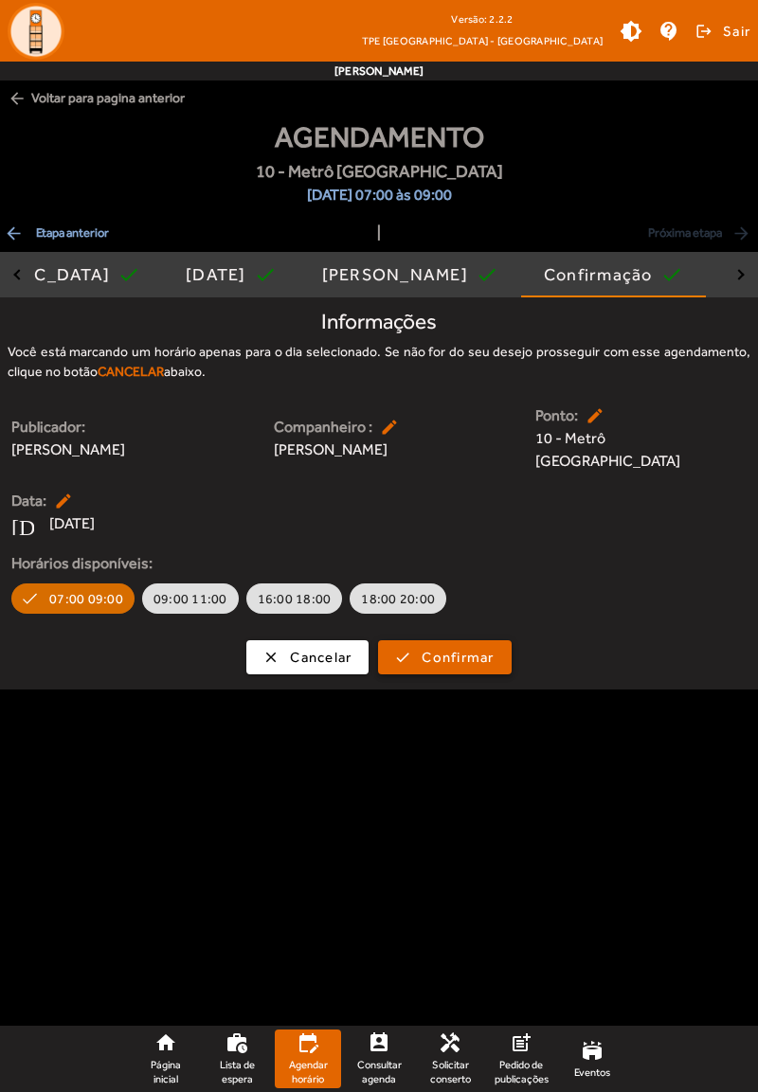
click at [458, 667] on span "Confirmar" at bounding box center [458, 658] width 72 height 22
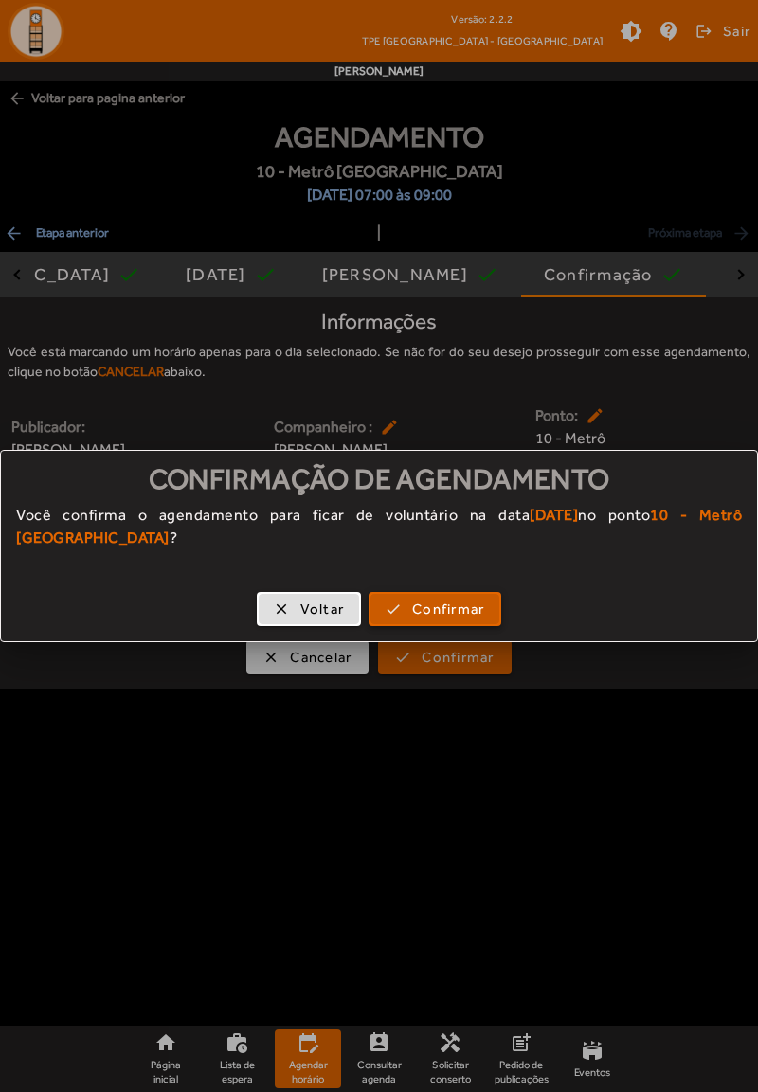
click at [458, 621] on span "button" at bounding box center [434, 608] width 129 height 45
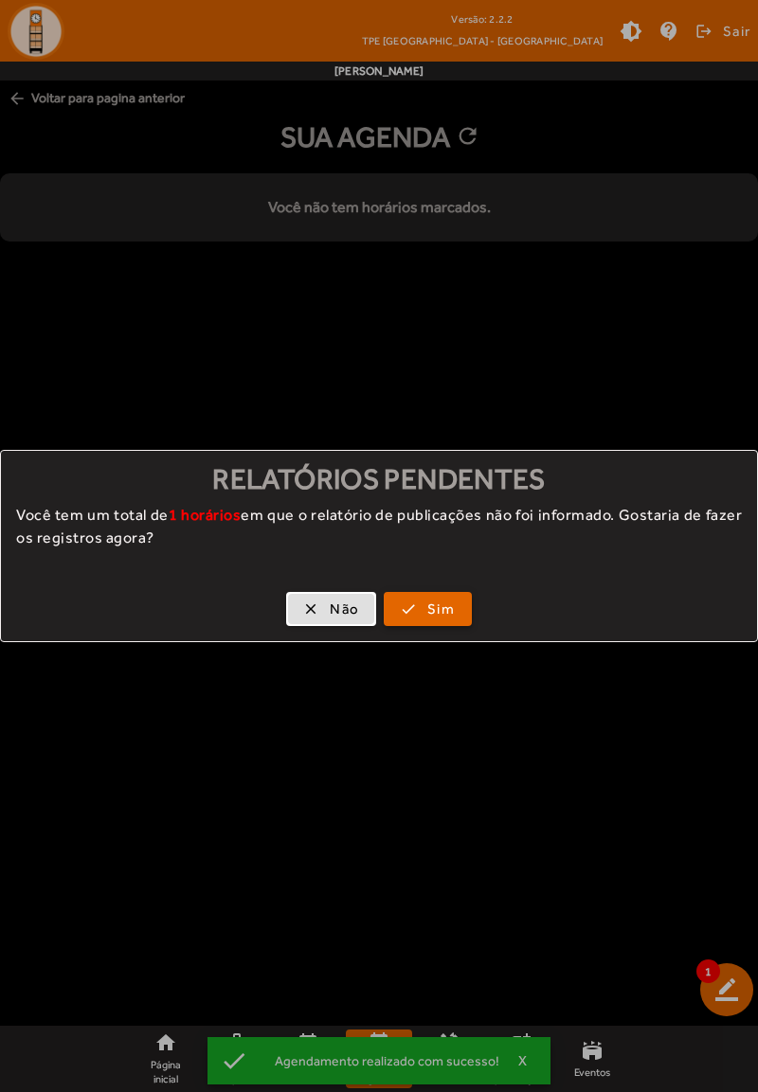
click at [443, 612] on span "Sim" at bounding box center [440, 610] width 27 height 22
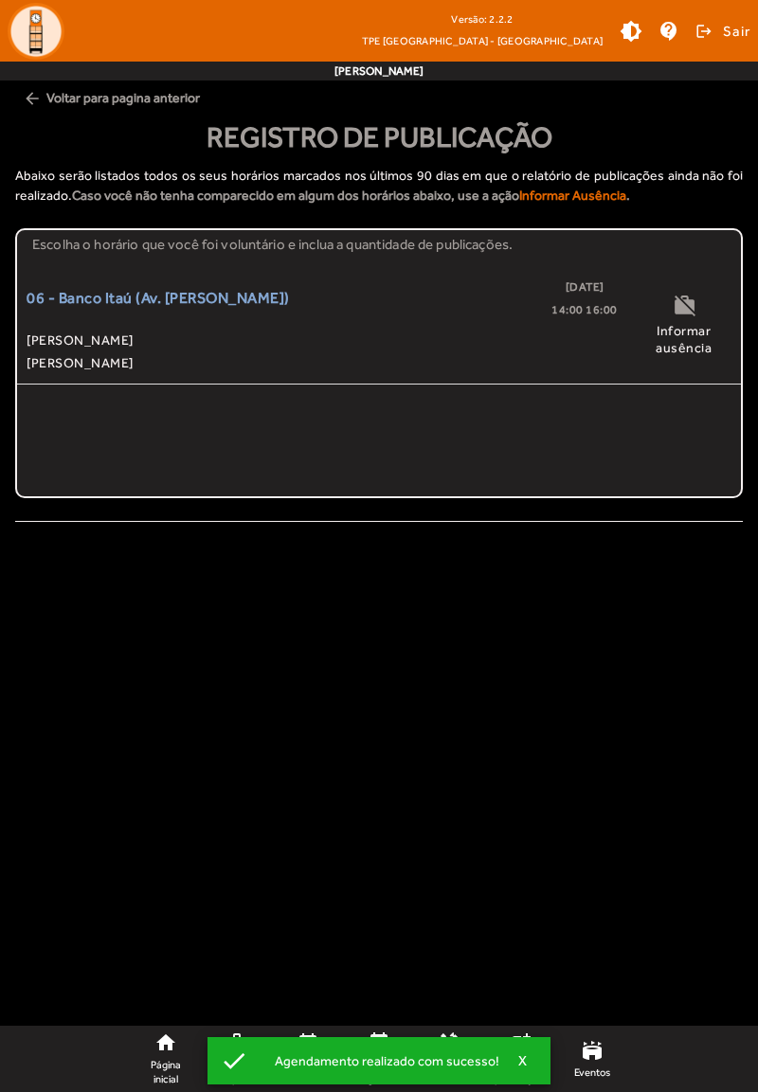
click at [149, 341] on span "[PERSON_NAME] [PERSON_NAME]" at bounding box center [322, 340] width 591 height 23
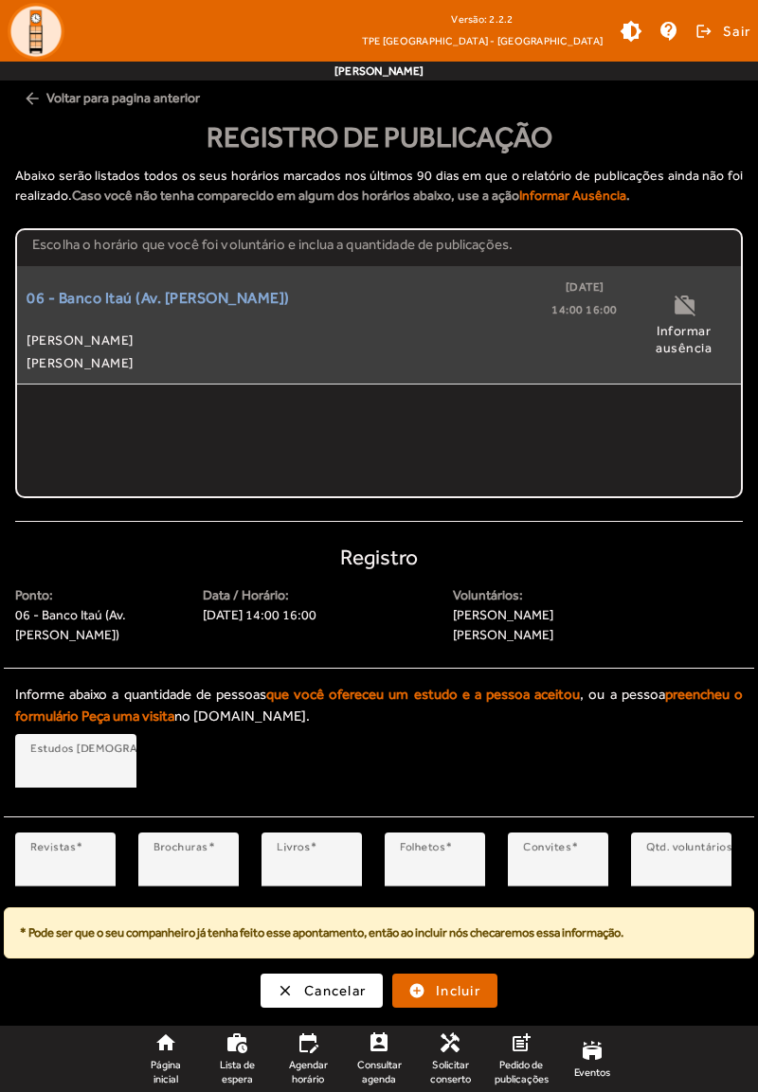
click at [74, 856] on input "*" at bounding box center [65, 867] width 70 height 23
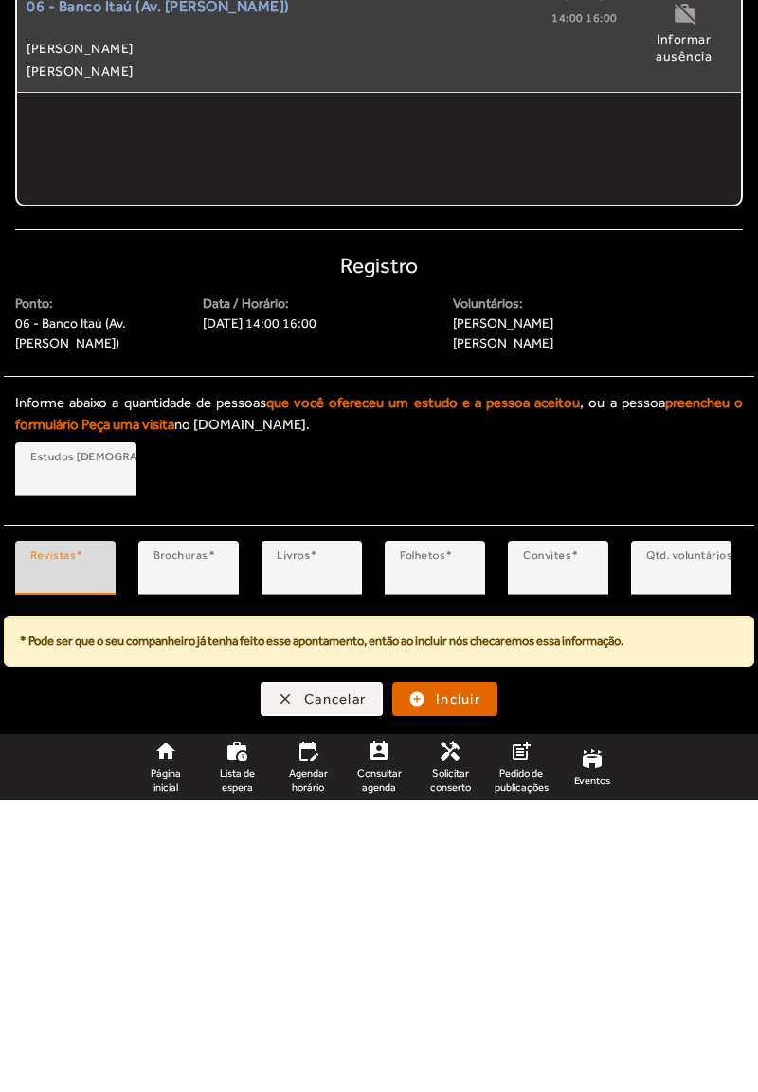
click at [326, 997] on span "Cancelar" at bounding box center [335, 991] width 62 height 22
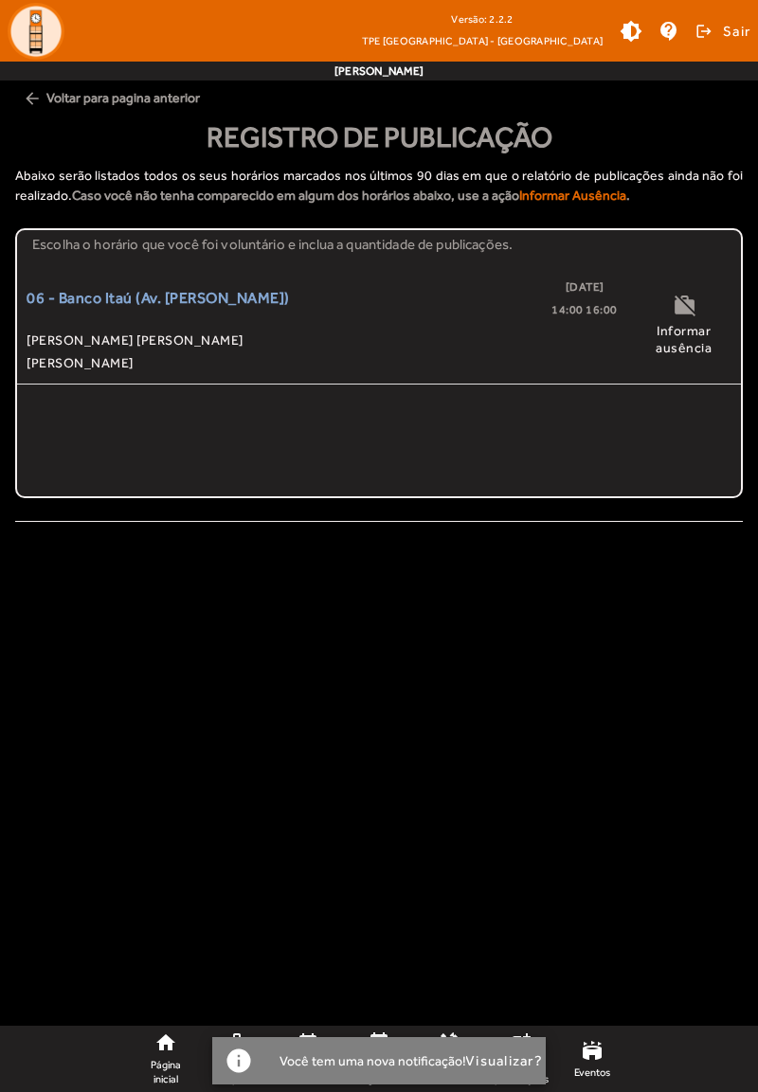
click at [398, 915] on body "Versão: 2.2.2 TPE [GEOGRAPHIC_DATA] - [GEOGRAPHIC_DATA] brightness_medium conta…" at bounding box center [379, 546] width 758 height 1092
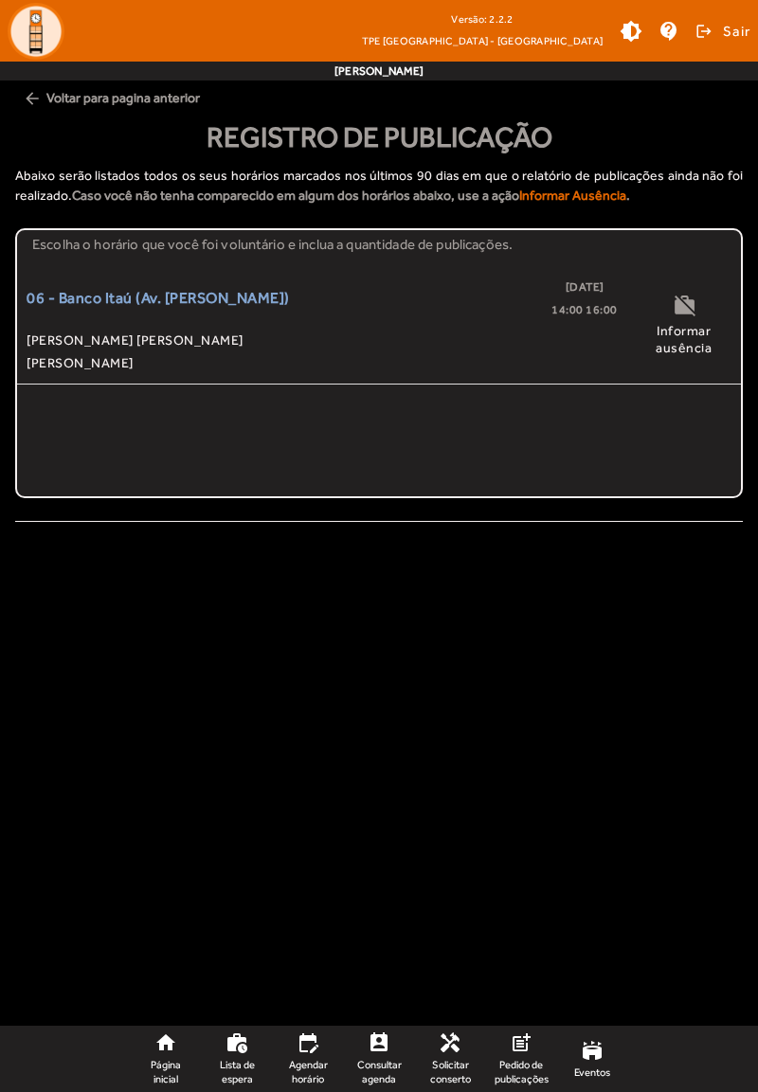
click at [375, 1068] on span "Consultar agenda" at bounding box center [378, 1071] width 51 height 27
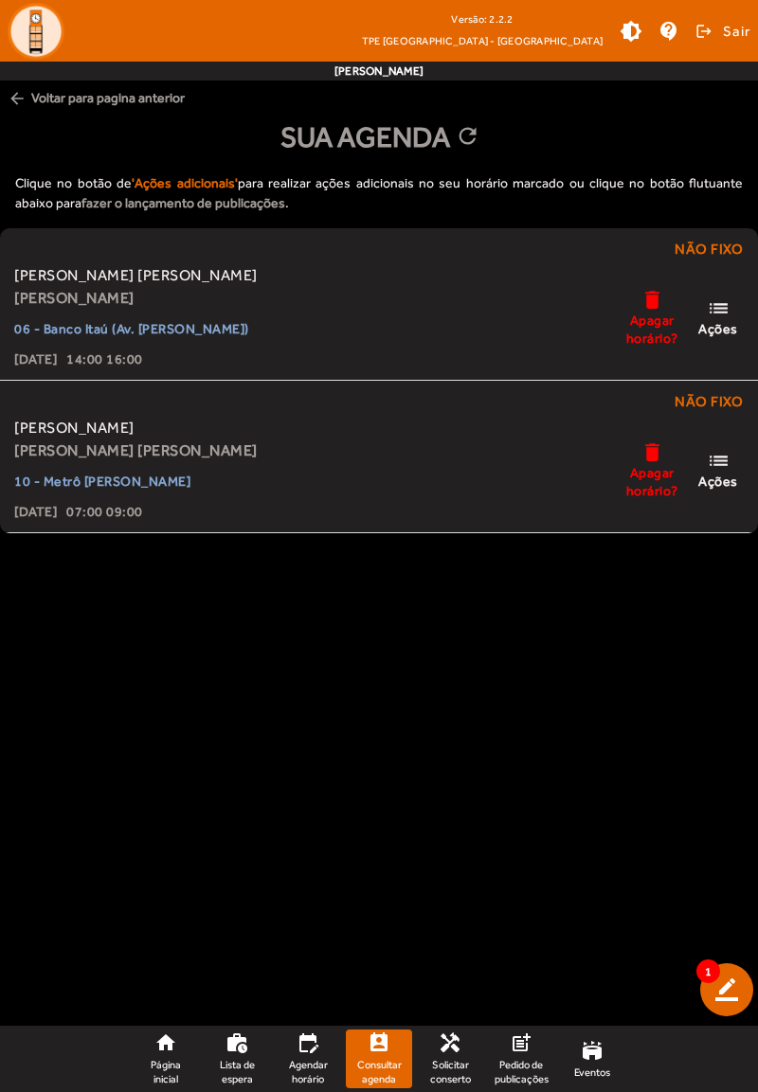
click at [724, 475] on span "Ações" at bounding box center [718, 481] width 40 height 17
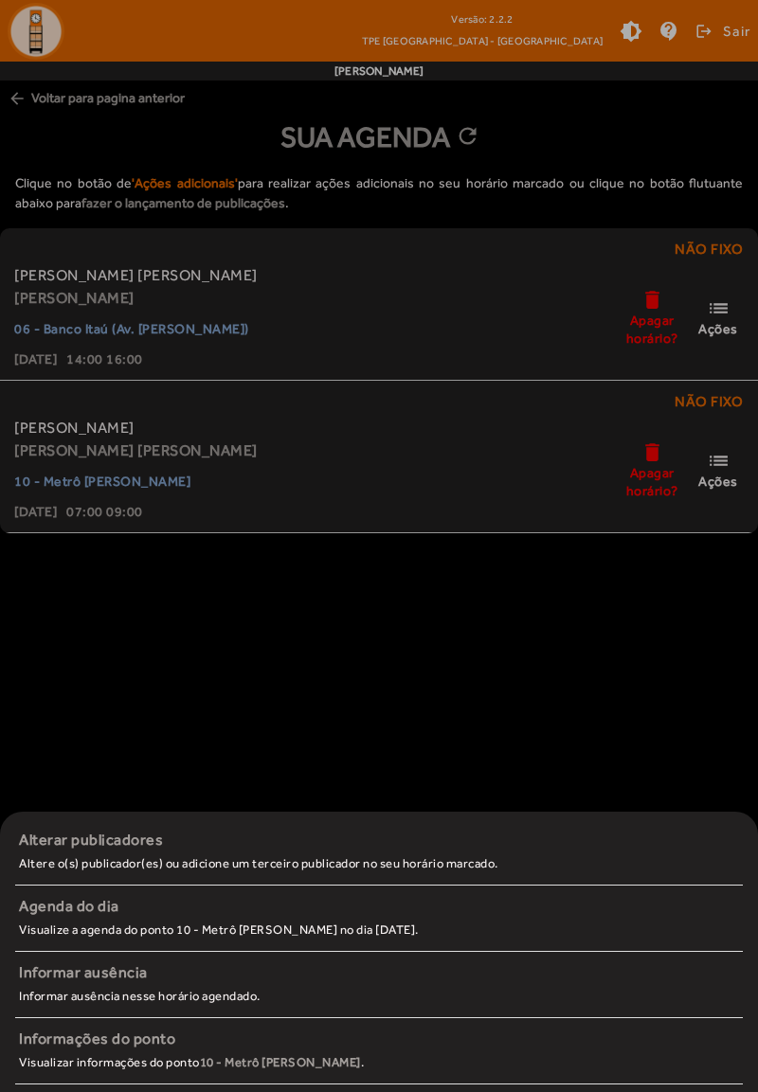
click at [208, 938] on span "Agenda do dia Visualize a agenda do ponto 10 - Metrô [PERSON_NAME] no dia [DATE…" at bounding box center [379, 916] width 720 height 43
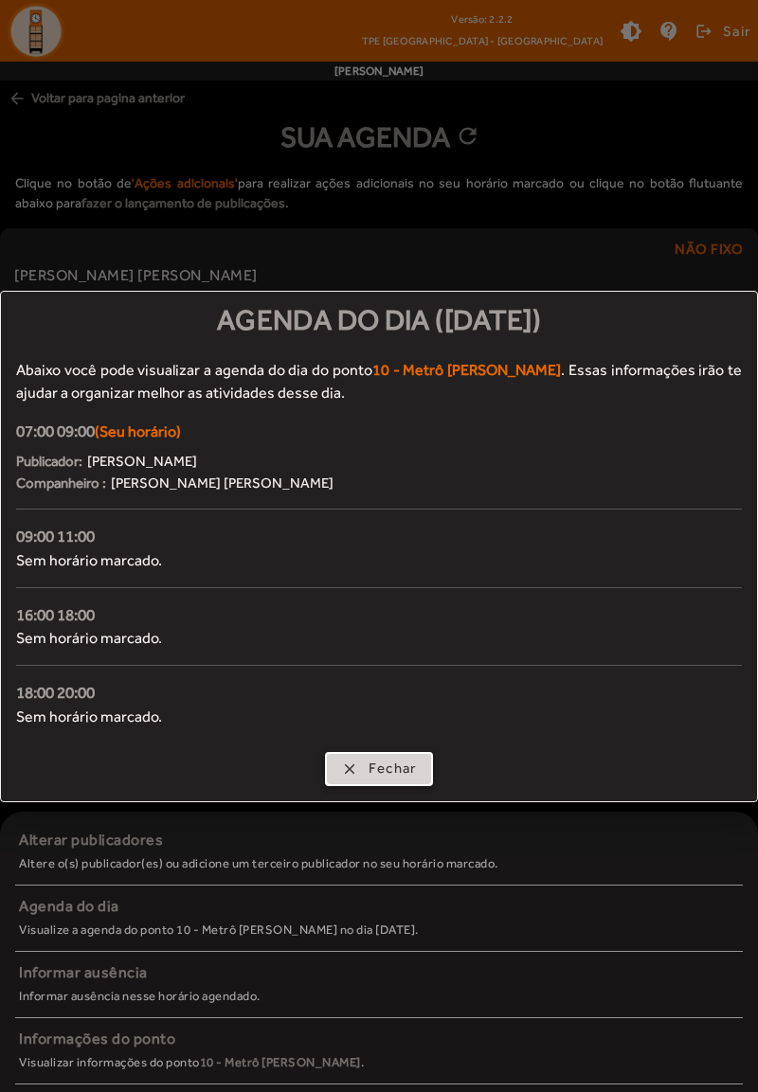
click at [383, 784] on button "clear Fechar" at bounding box center [379, 769] width 109 height 34
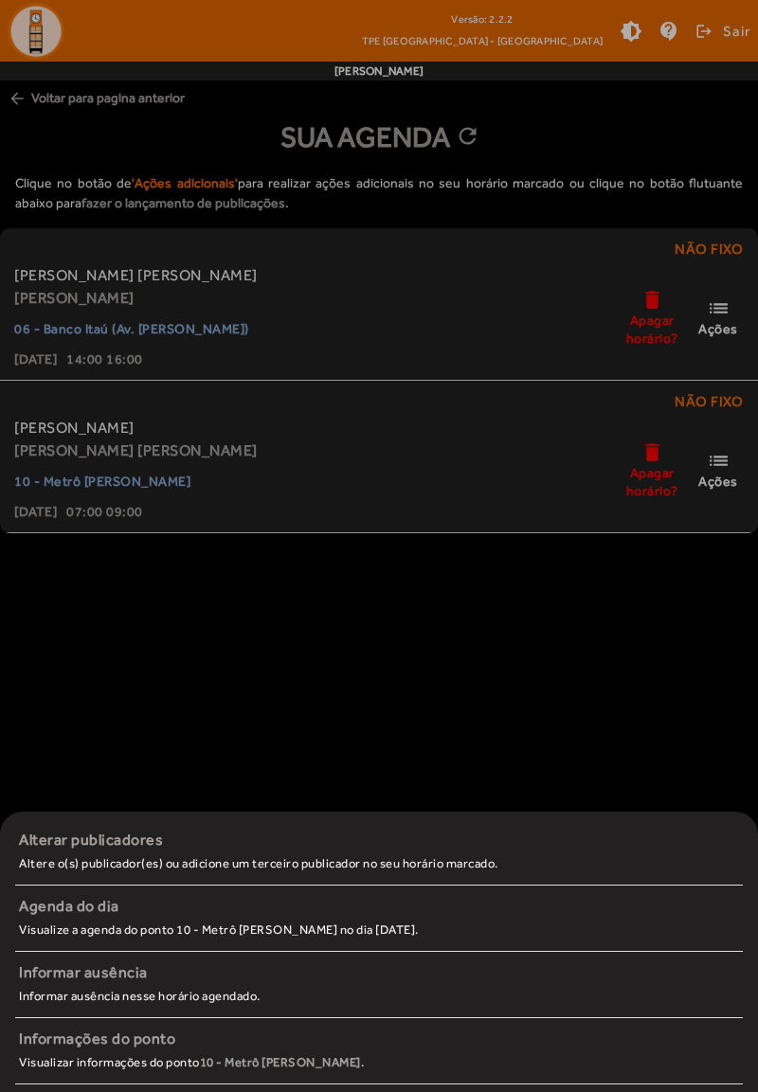
click at [404, 705] on div at bounding box center [379, 546] width 758 height 1092
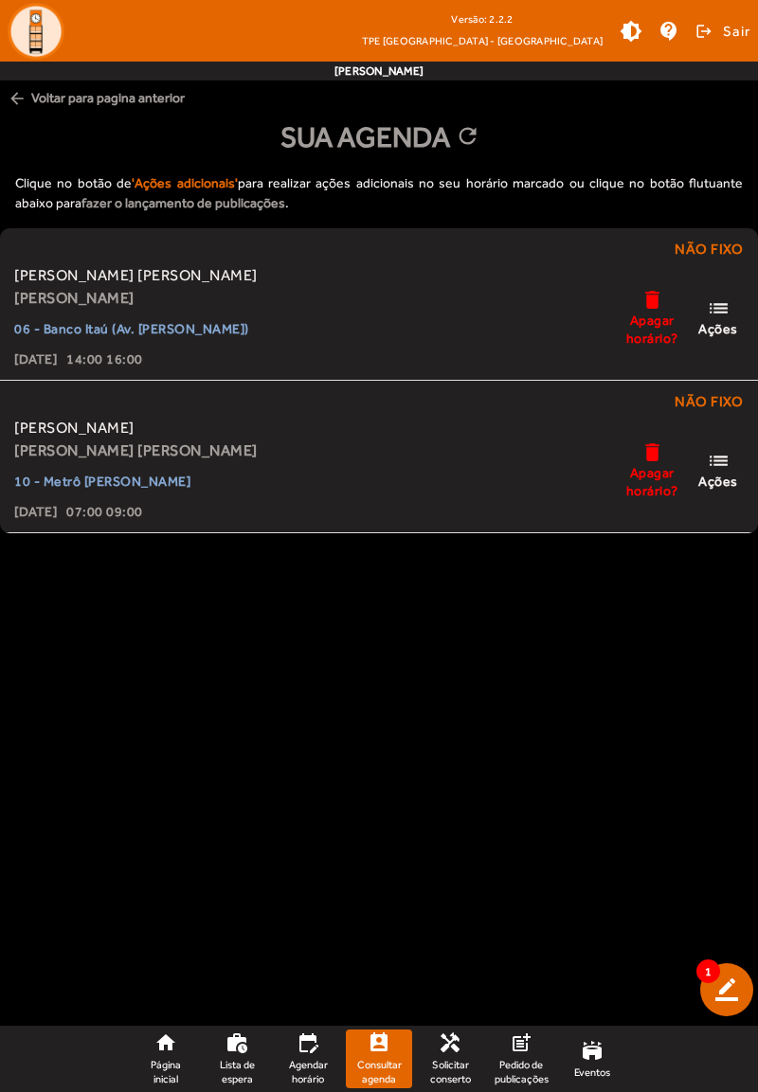
click at [157, 1065] on span "Página inicial" at bounding box center [165, 1071] width 51 height 27
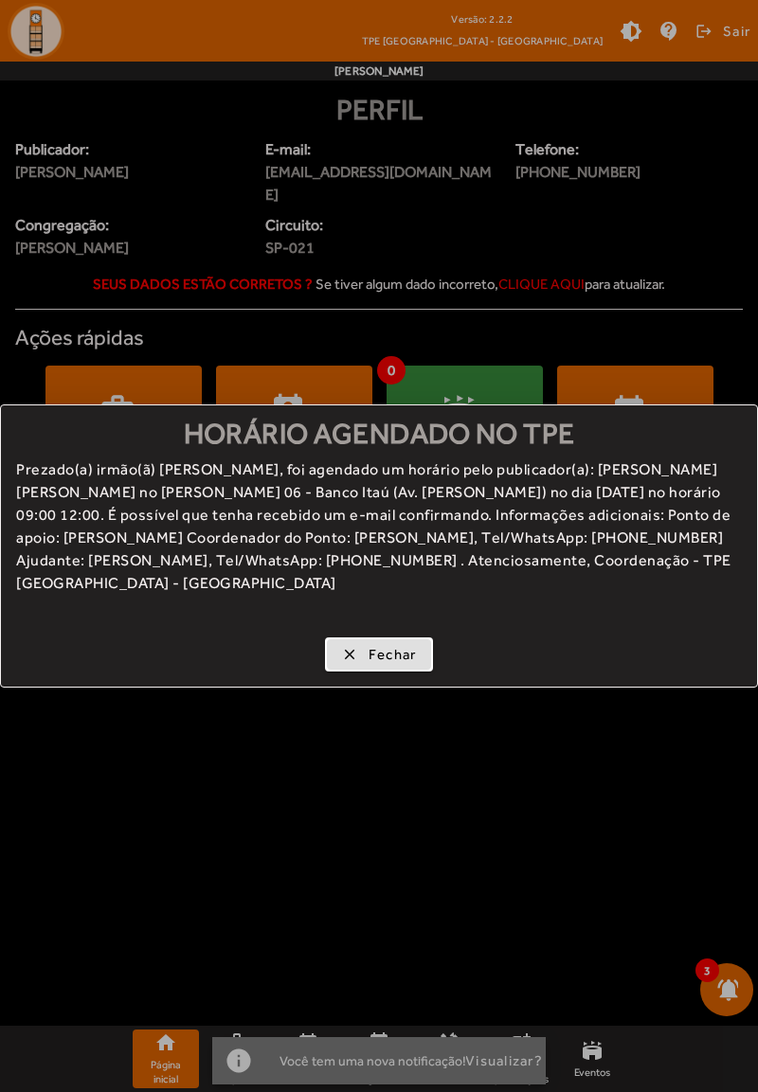
click at [390, 671] on button "clear Fechar" at bounding box center [379, 654] width 109 height 34
